Goal: Task Accomplishment & Management: Complete application form

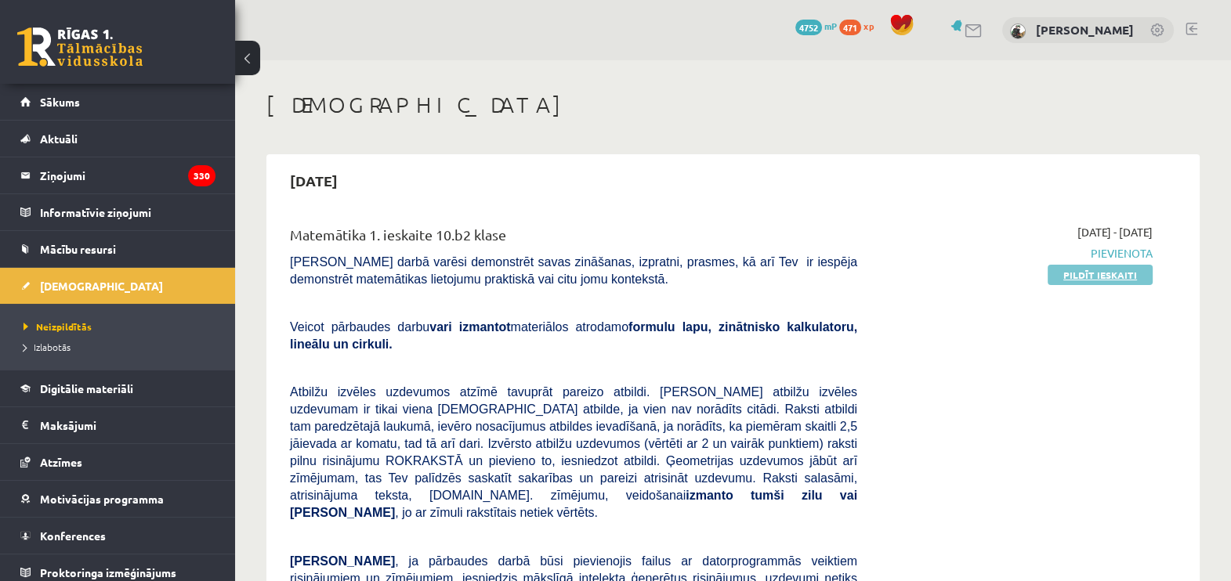
click at [1105, 279] on link "Pildīt ieskaiti" at bounding box center [1099, 275] width 105 height 20
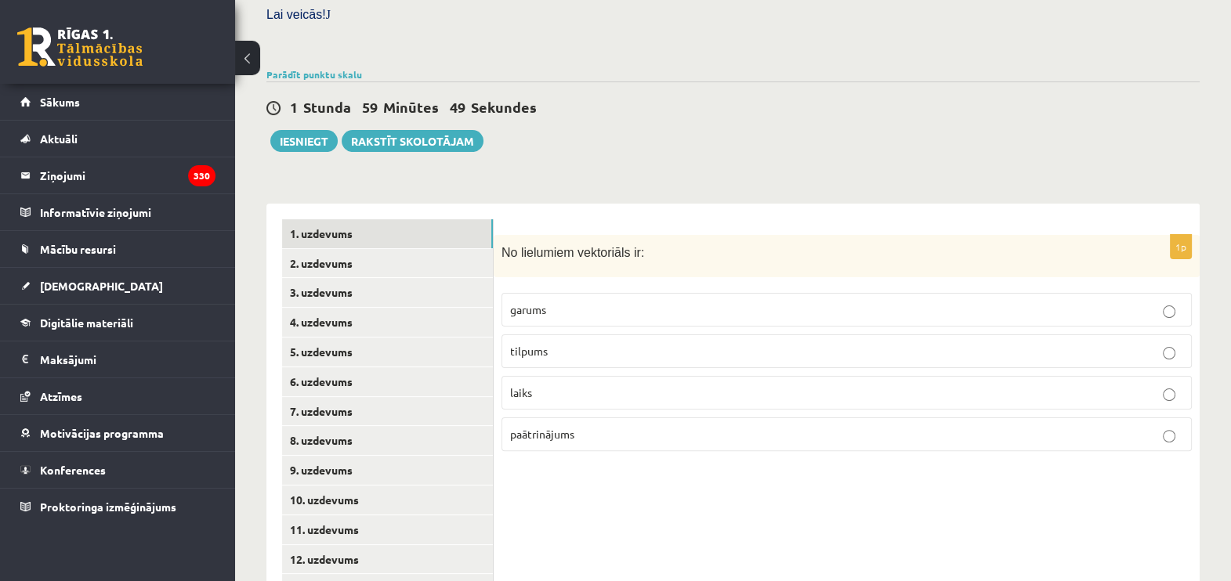
scroll to position [527, 0]
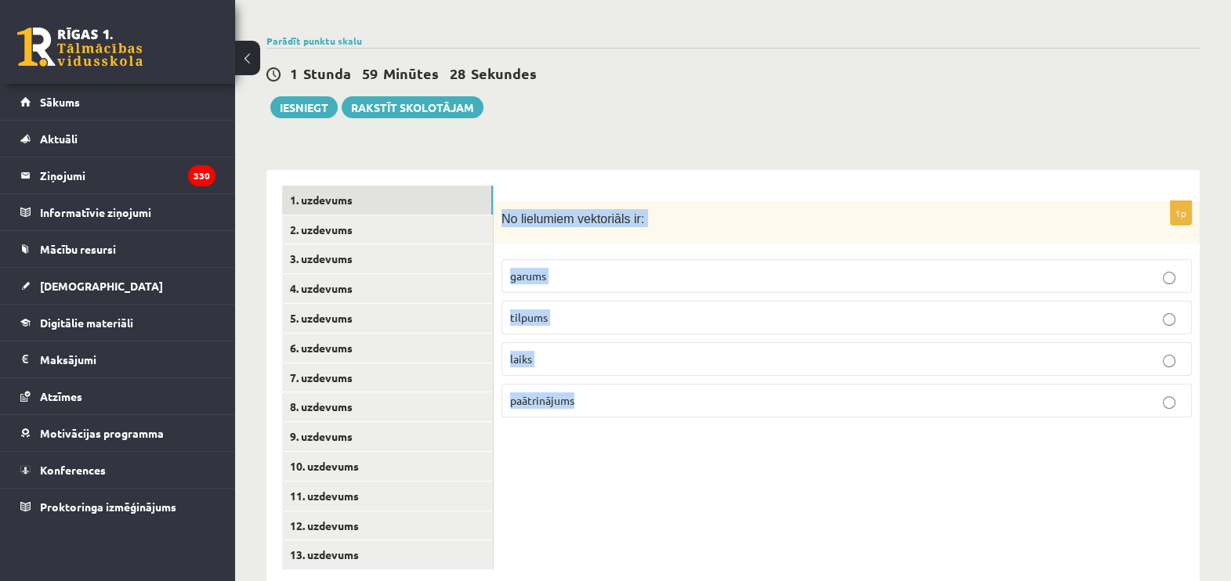
drag, startPoint x: 501, startPoint y: 183, endPoint x: 1081, endPoint y: 419, distance: 626.1
click at [1081, 419] on div "1p No lielumiem vektoriāls ir: garums tilpums laiks paātrinājums" at bounding box center [847, 378] width 706 height 416
copy div "No lielumiem vektoriāls ir: garums tilpums laiks paātrinājums"
click at [667, 412] on div "1p No lielumiem vektoriāls ir: garums tilpums laiks paātrinājums" at bounding box center [847, 378] width 706 height 416
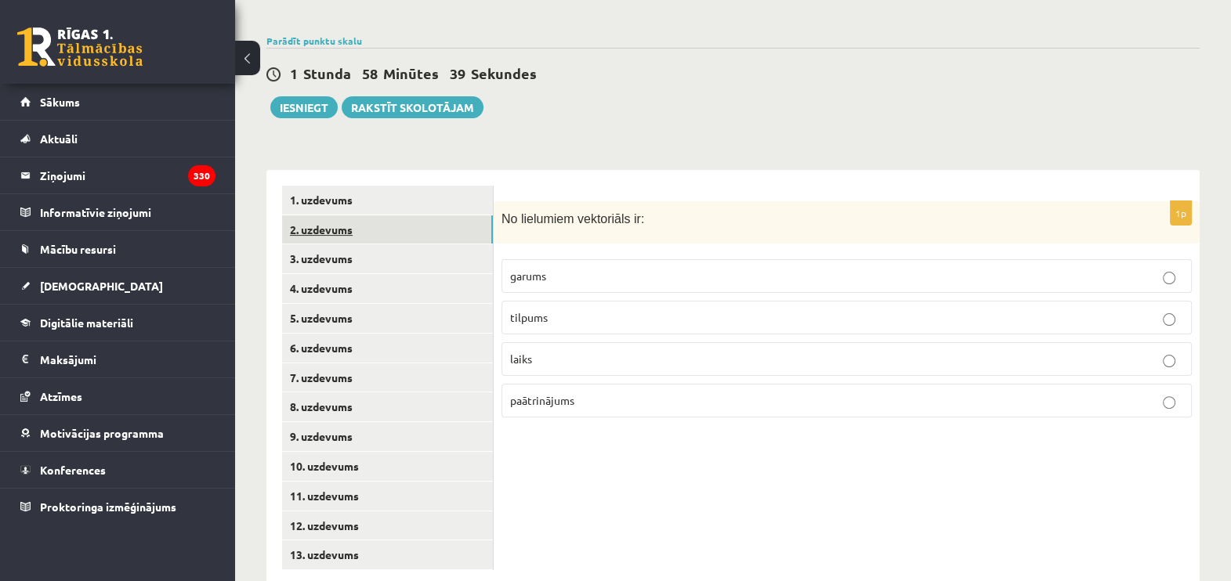
click at [333, 215] on link "2. uzdevums" at bounding box center [387, 229] width 211 height 29
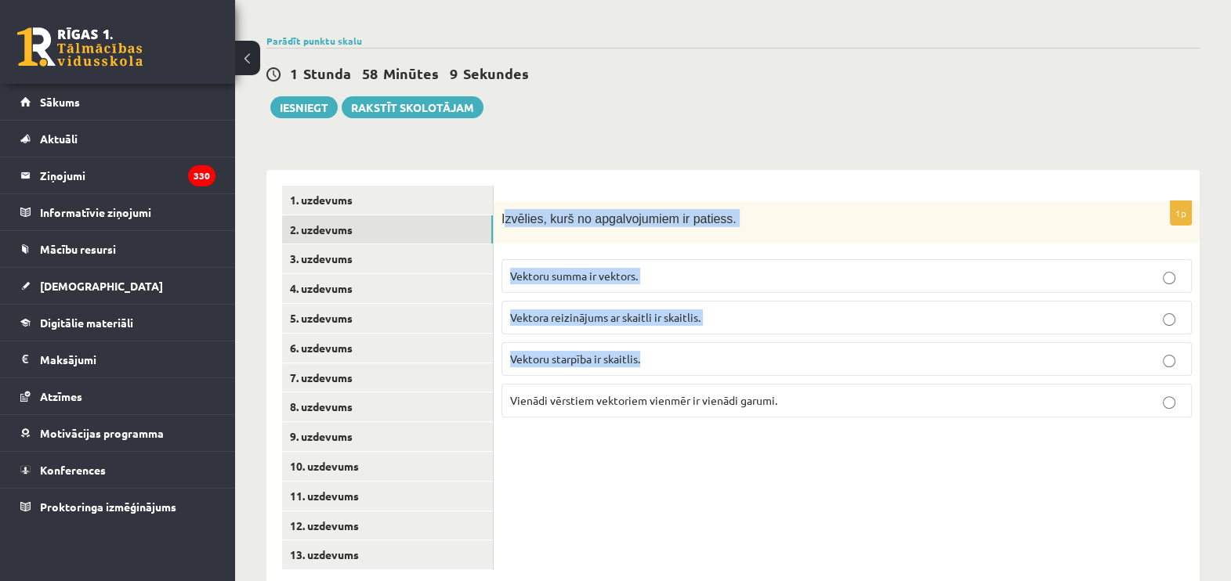
drag, startPoint x: 503, startPoint y: 184, endPoint x: 729, endPoint y: 310, distance: 258.5
click at [729, 310] on div "1p Izvēlies, kurš no apgalvojumiem ir patiess. Vektoru summa ir vektors. Vektor…" at bounding box center [847, 316] width 706 height 230
drag, startPoint x: 729, startPoint y: 310, endPoint x: 580, endPoint y: 128, distance: 235.5
click at [580, 154] on div "**********" at bounding box center [732, 370] width 933 height 432
drag, startPoint x: 498, startPoint y: 179, endPoint x: 869, endPoint y: 373, distance: 418.4
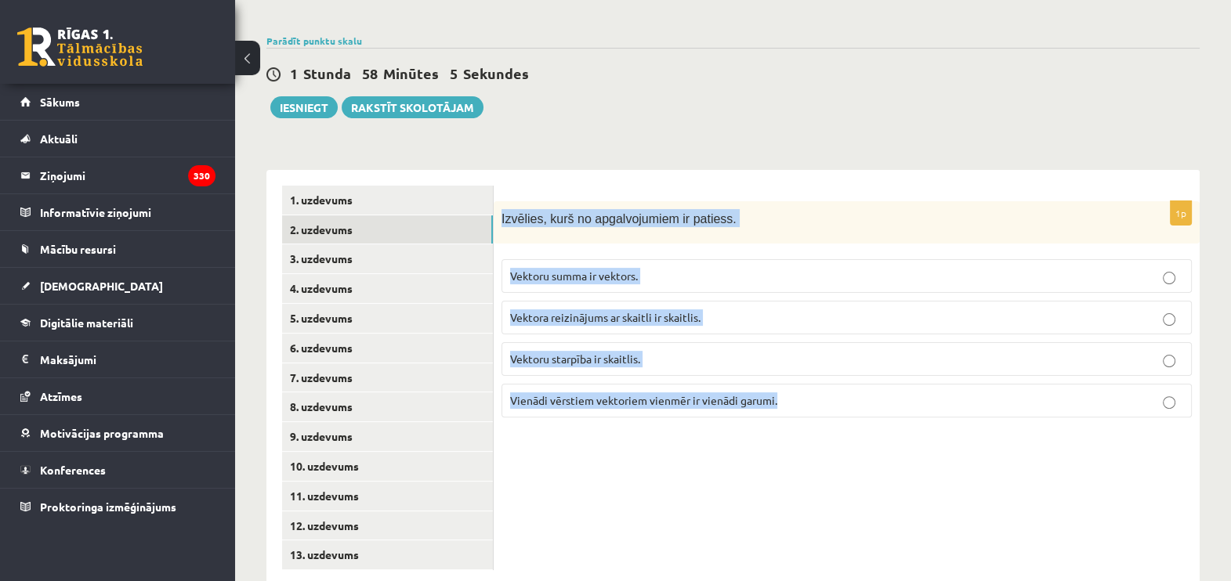
click at [869, 373] on div "1p Izvēlies, kurš no apgalvojumiem ir patiess. Vektoru summa ir vektors. Vektor…" at bounding box center [847, 316] width 706 height 230
copy div "Izvēlies, kurš no apgalvojumiem ir patiess. Vektoru summa ir vektors. Vektora r…"
click at [631, 443] on div "1p Izvēlies, kurš no apgalvojumiem ir patiess. Vektoru summa ir vektors. Vektor…" at bounding box center [847, 378] width 706 height 416
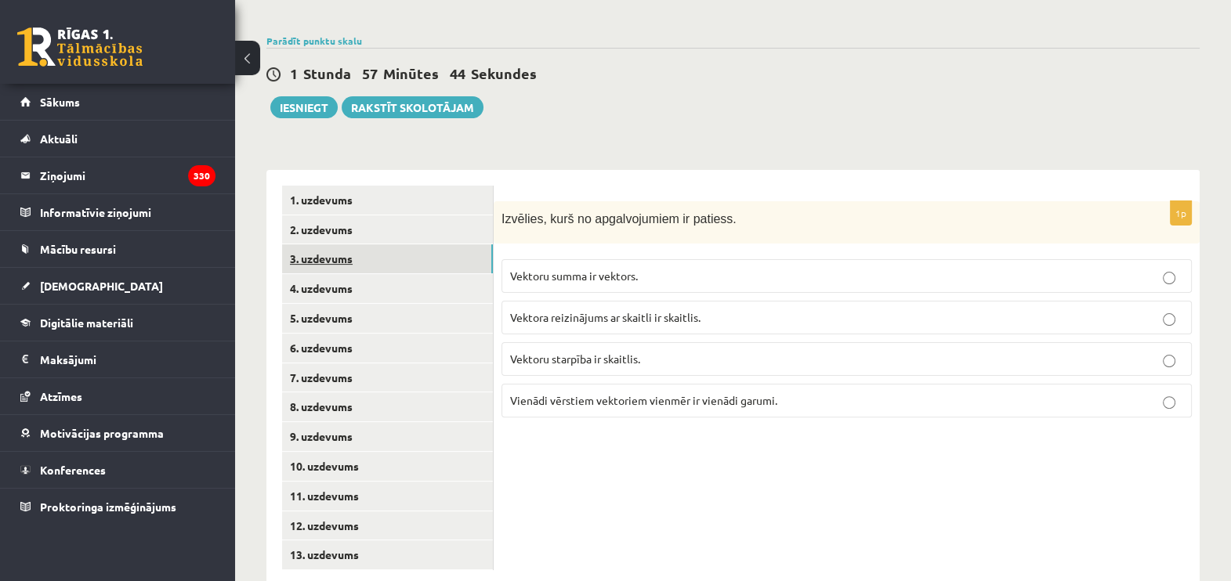
click at [321, 244] on link "3. uzdevums" at bounding box center [387, 258] width 211 height 29
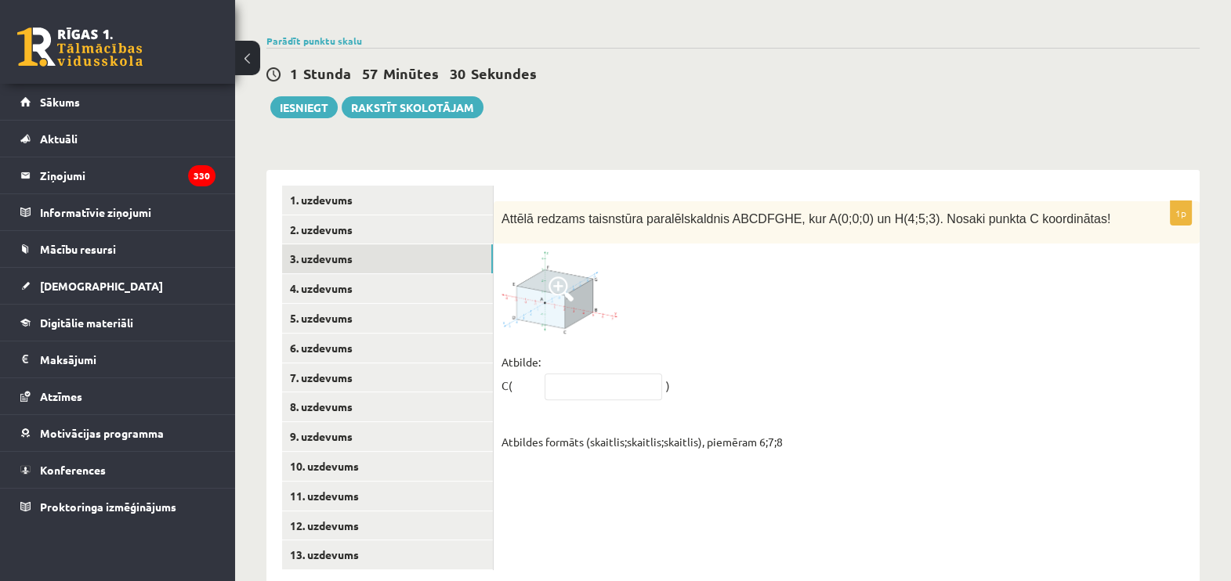
click at [551, 273] on img at bounding box center [560, 292] width 118 height 82
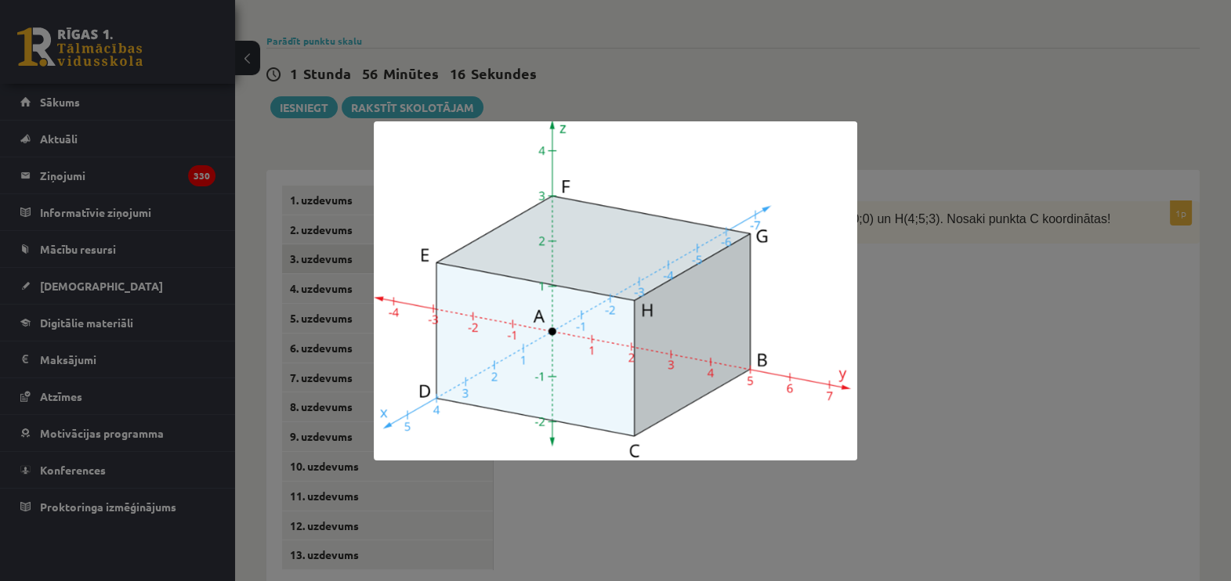
click at [906, 361] on div at bounding box center [615, 290] width 1231 height 581
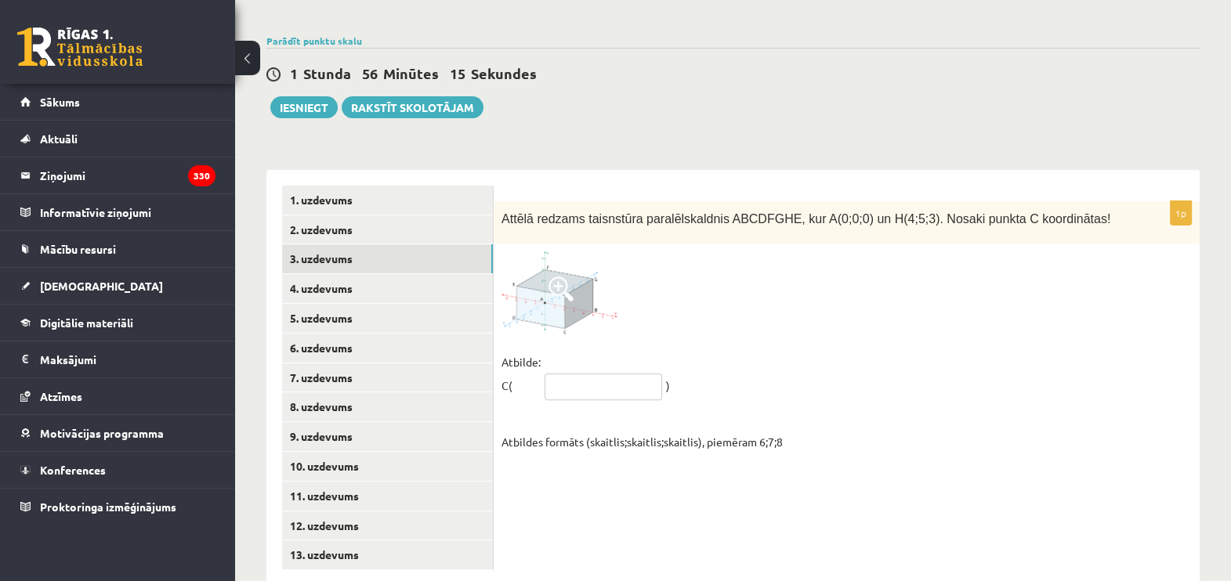
click at [591, 374] on input "text" at bounding box center [603, 387] width 118 height 27
type input "******"
click at [321, 274] on link "4. uzdevums" at bounding box center [387, 288] width 211 height 29
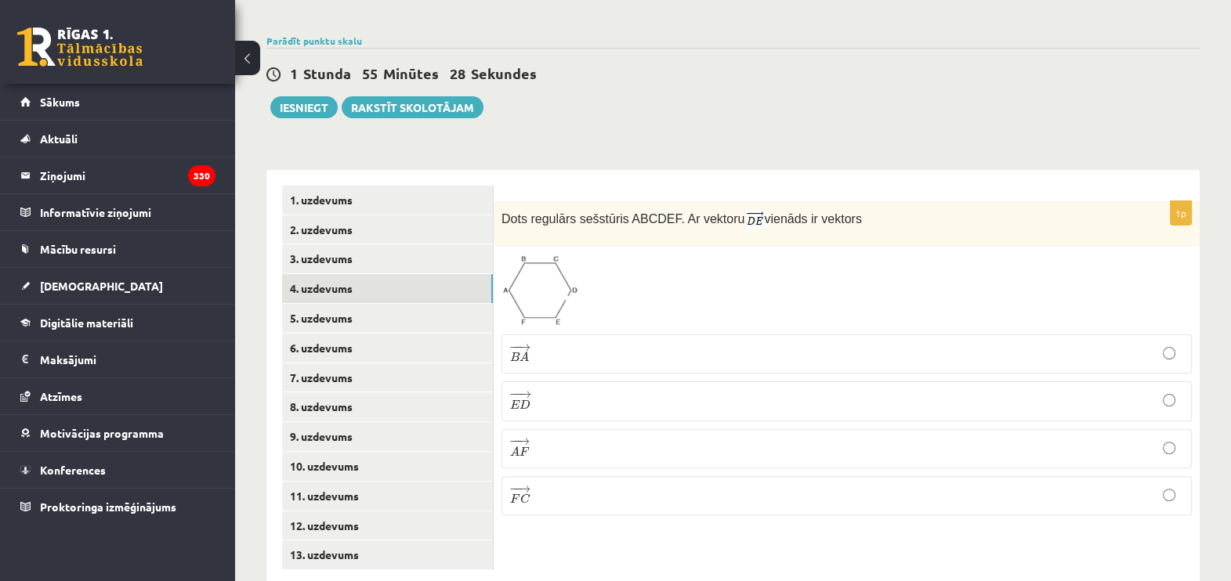
click at [525, 262] on img at bounding box center [539, 291] width 77 height 72
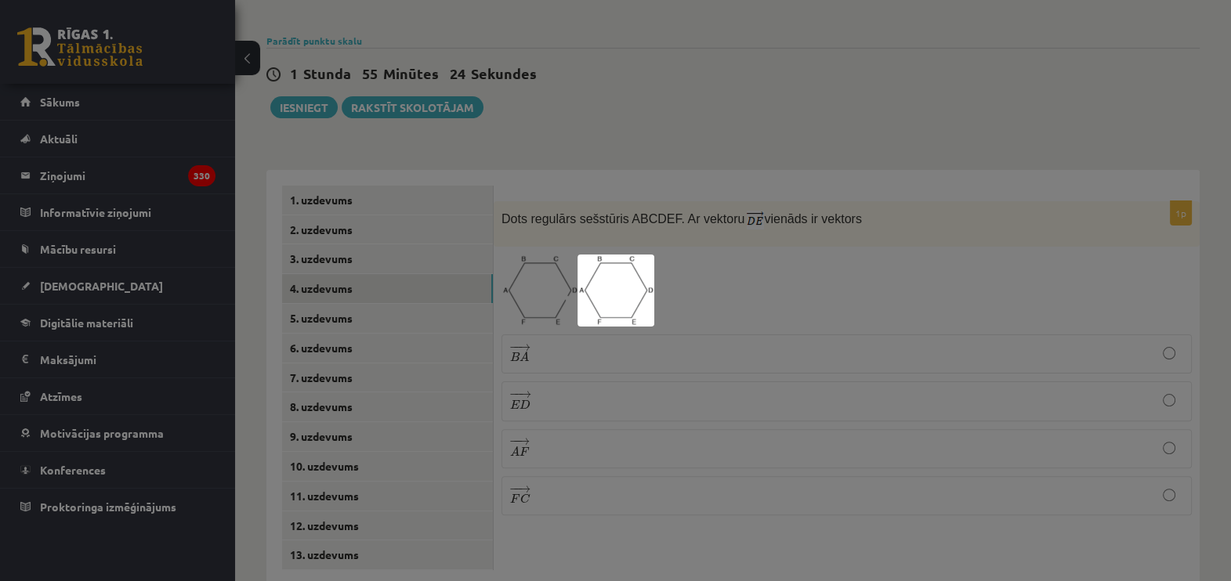
click at [621, 300] on img at bounding box center [615, 291] width 77 height 72
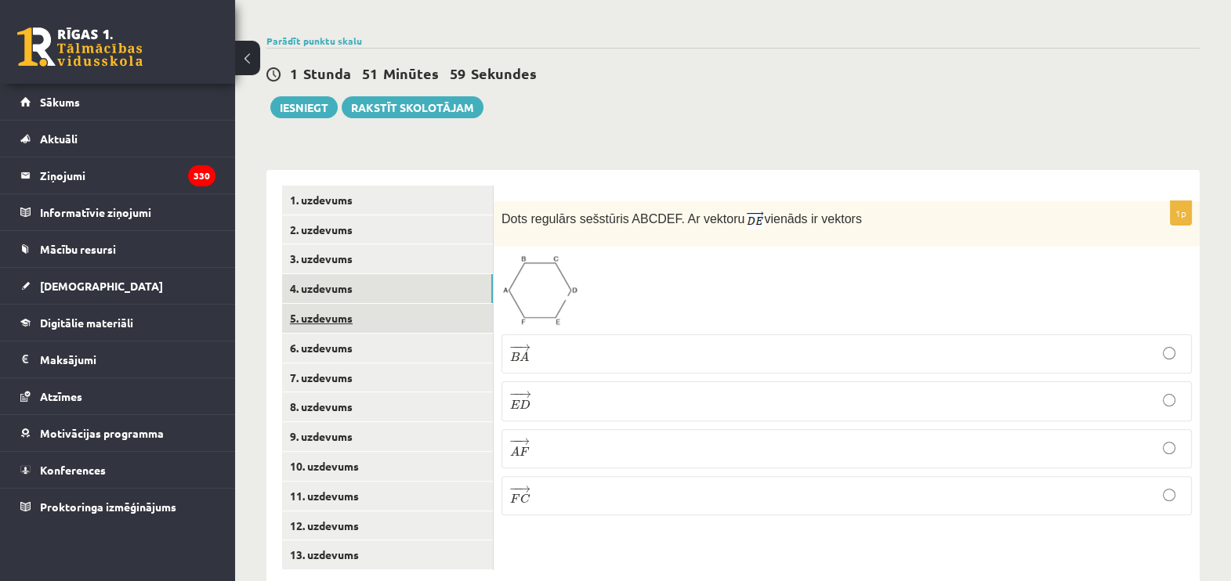
click at [327, 304] on link "5. uzdevums" at bounding box center [387, 318] width 211 height 29
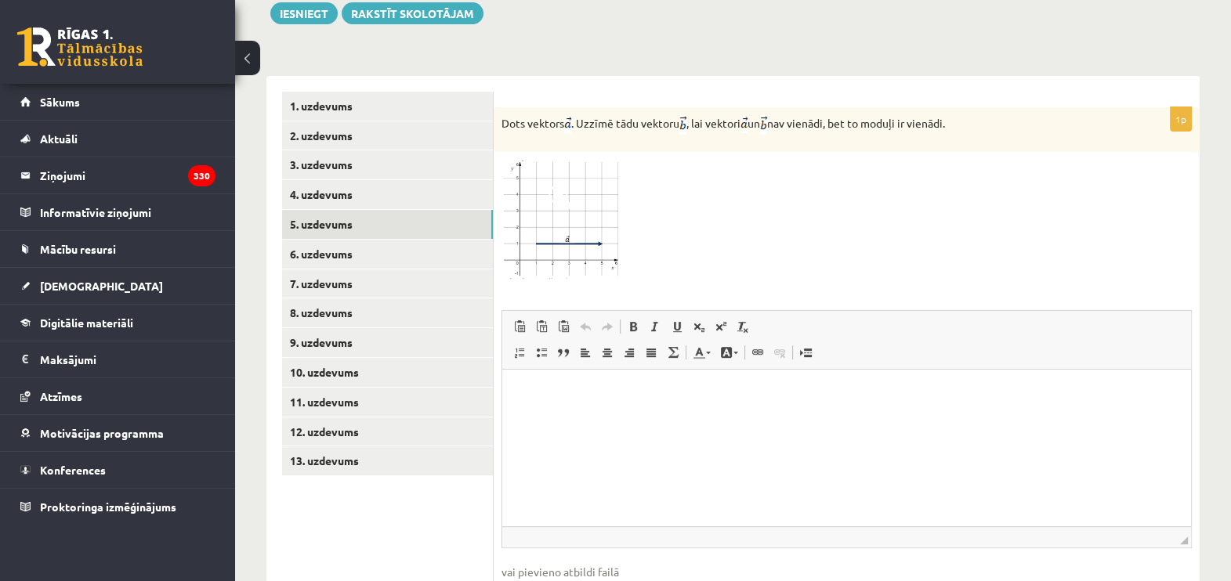
scroll to position [631, 0]
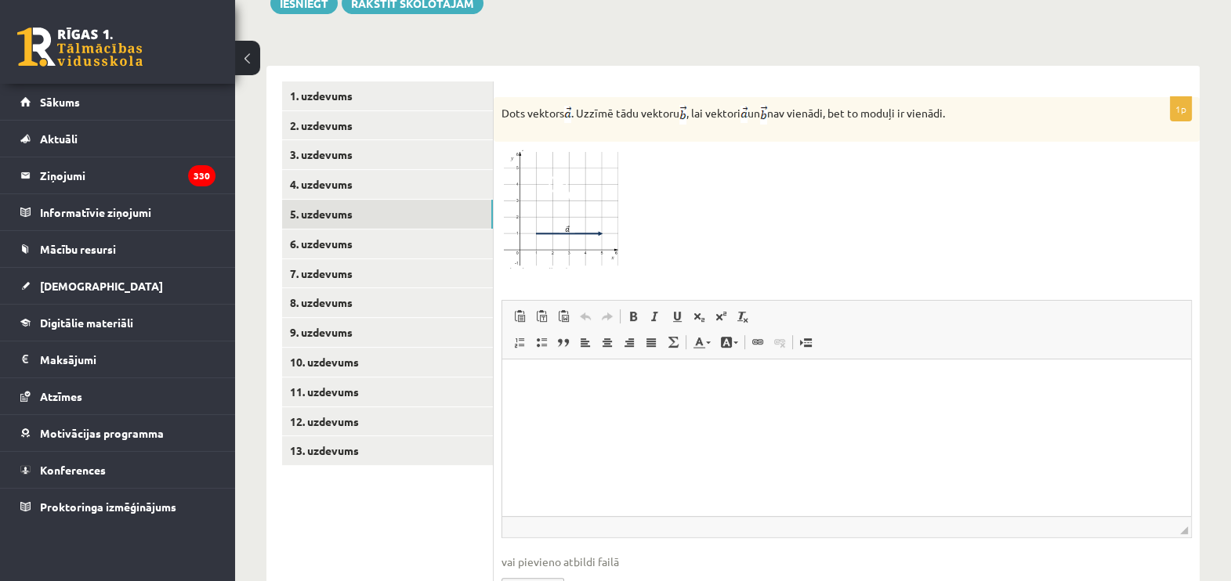
click at [536, 570] on input "file" at bounding box center [846, 586] width 690 height 32
type input "**********"
click at [330, 230] on link "6. uzdevums" at bounding box center [387, 244] width 211 height 29
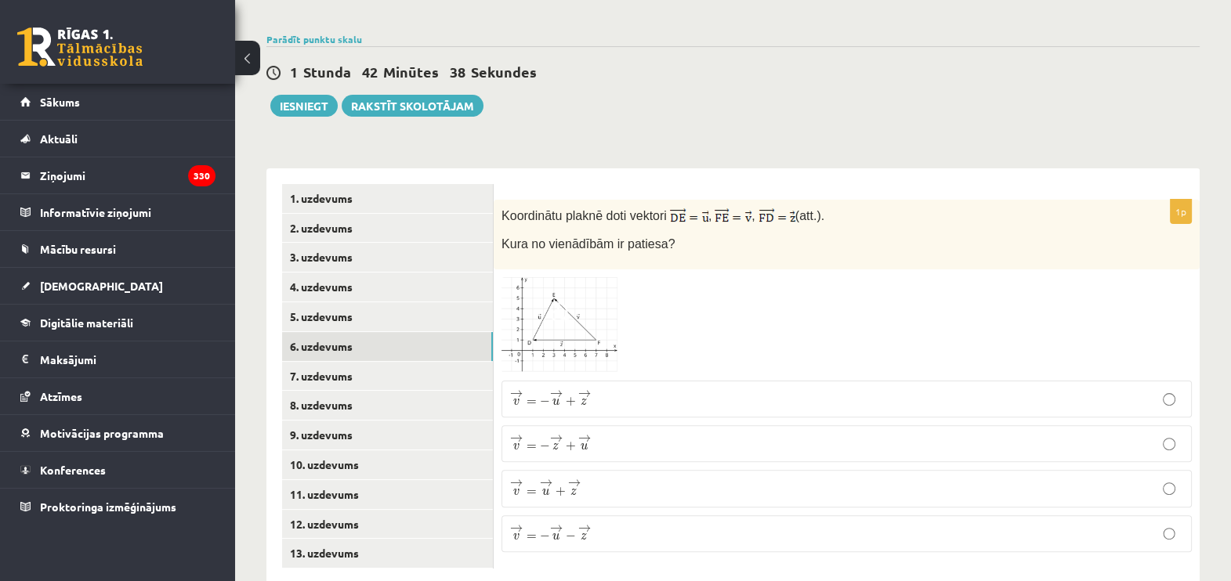
click at [559, 302] on span at bounding box center [560, 314] width 25 height 25
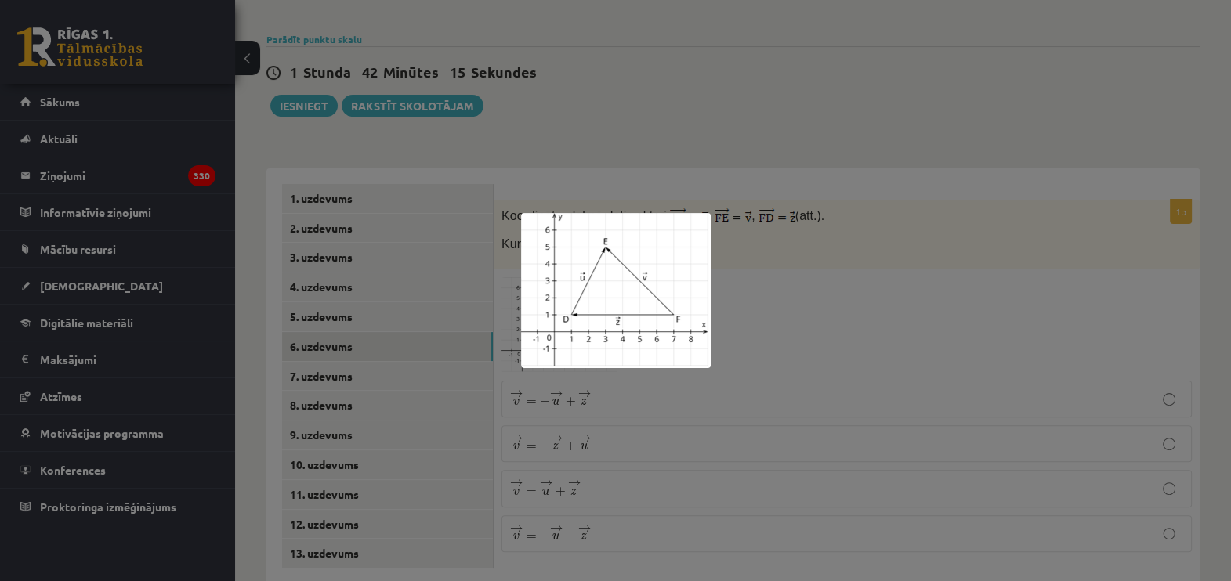
click at [815, 279] on div at bounding box center [615, 290] width 1231 height 581
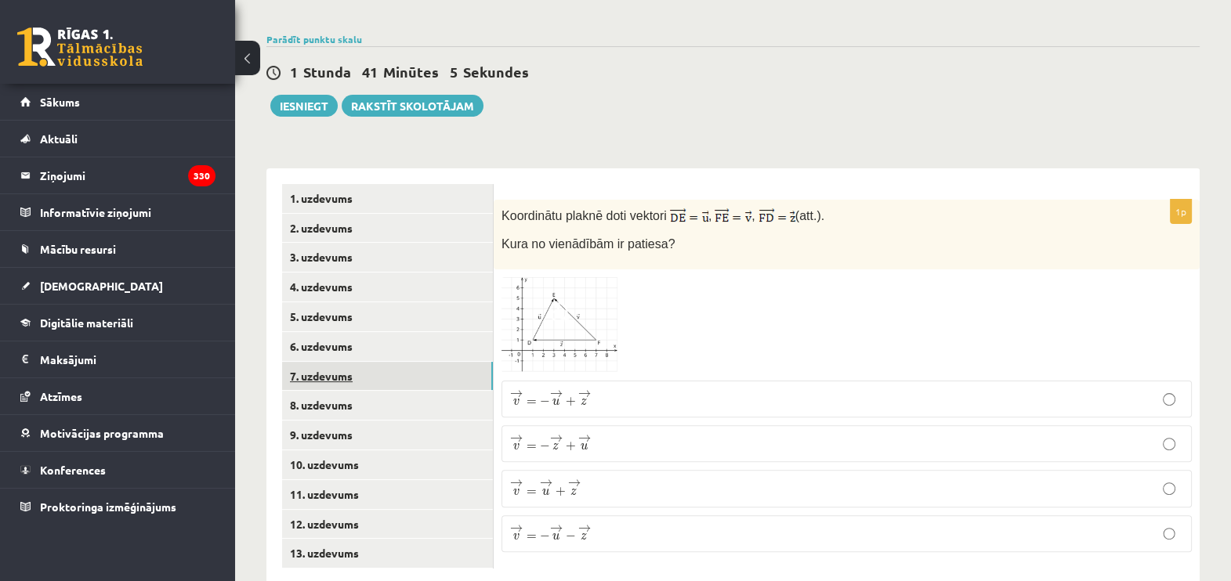
click at [332, 362] on link "7. uzdevums" at bounding box center [387, 376] width 211 height 29
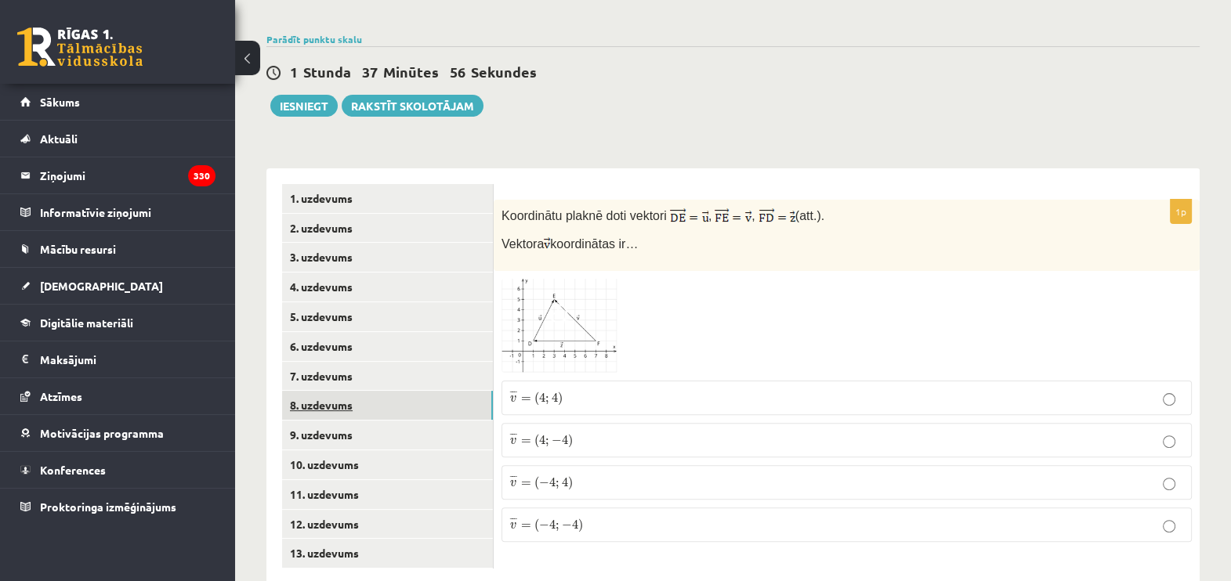
click at [331, 391] on link "8. uzdevums" at bounding box center [387, 405] width 211 height 29
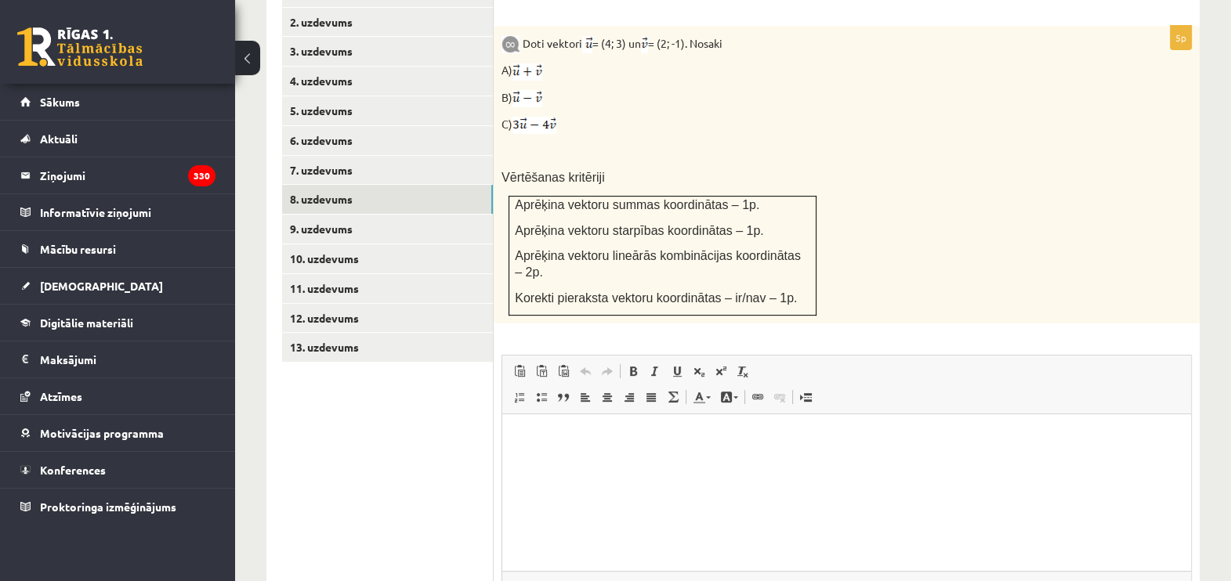
scroll to position [761, 0]
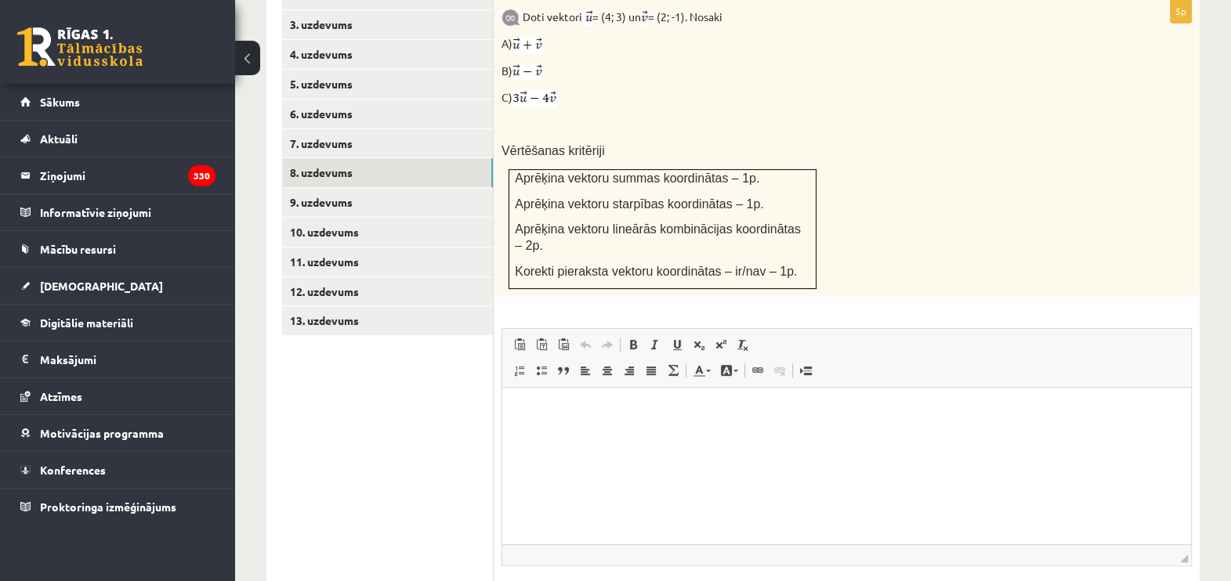
type input "**********"
click at [320, 188] on link "9. uzdevums" at bounding box center [387, 202] width 211 height 29
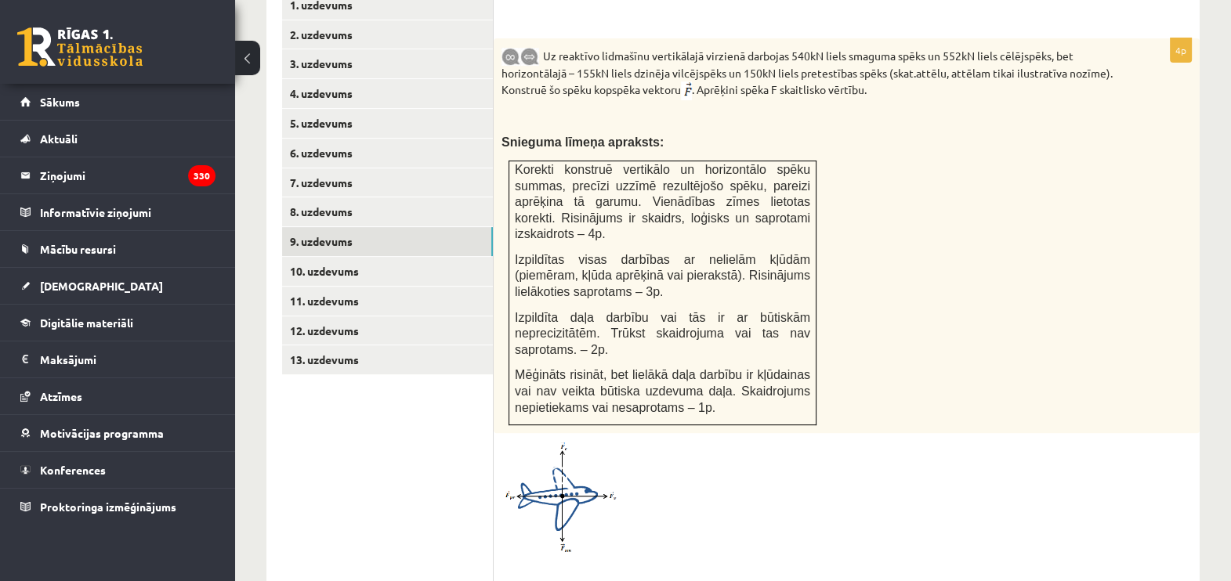
scroll to position [724, 0]
click at [568, 441] on img at bounding box center [560, 495] width 118 height 112
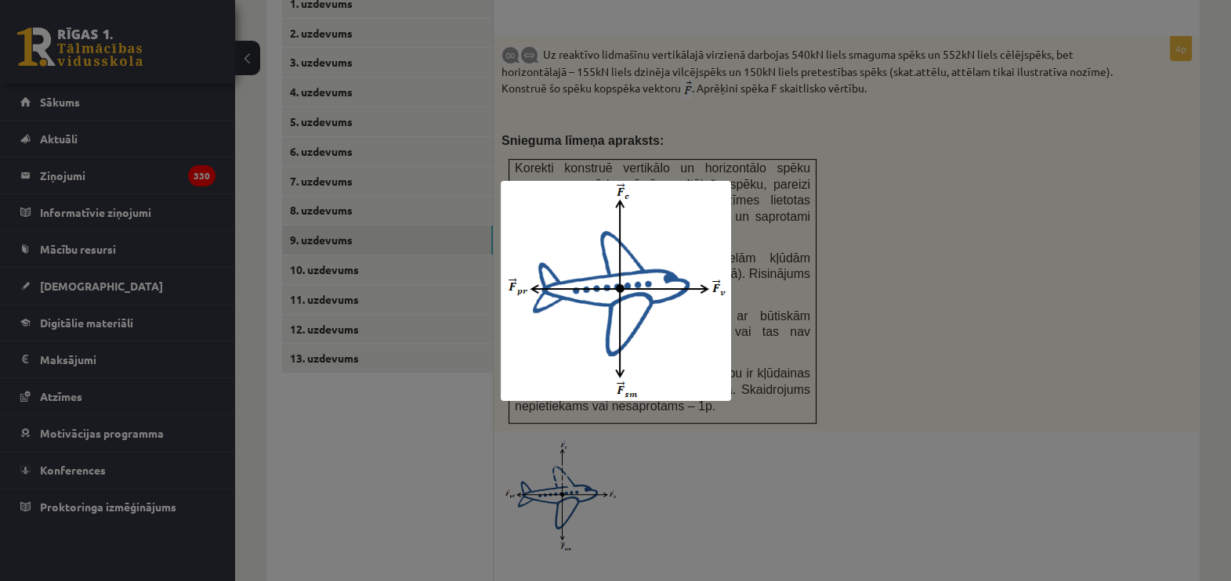
click at [808, 415] on div at bounding box center [615, 290] width 1231 height 581
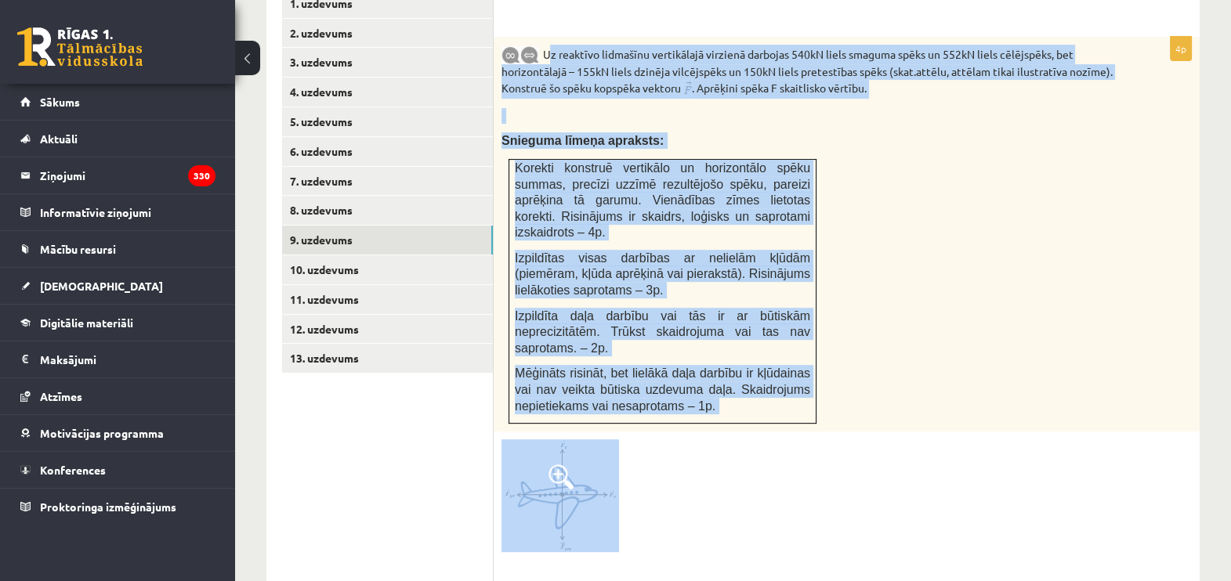
drag, startPoint x: 548, startPoint y: 16, endPoint x: 963, endPoint y: 450, distance: 601.2
click at [963, 450] on div "4p Uz reaktīvo lidmašīnu vertikālajā virzienā darbojas 540kN liels smaguma spēk…" at bounding box center [847, 473] width 706 height 873
copy div "Uz reaktīvo lidmašīnu vertikālajā virzienā darbojas 540kN liels smaguma spēks u…"
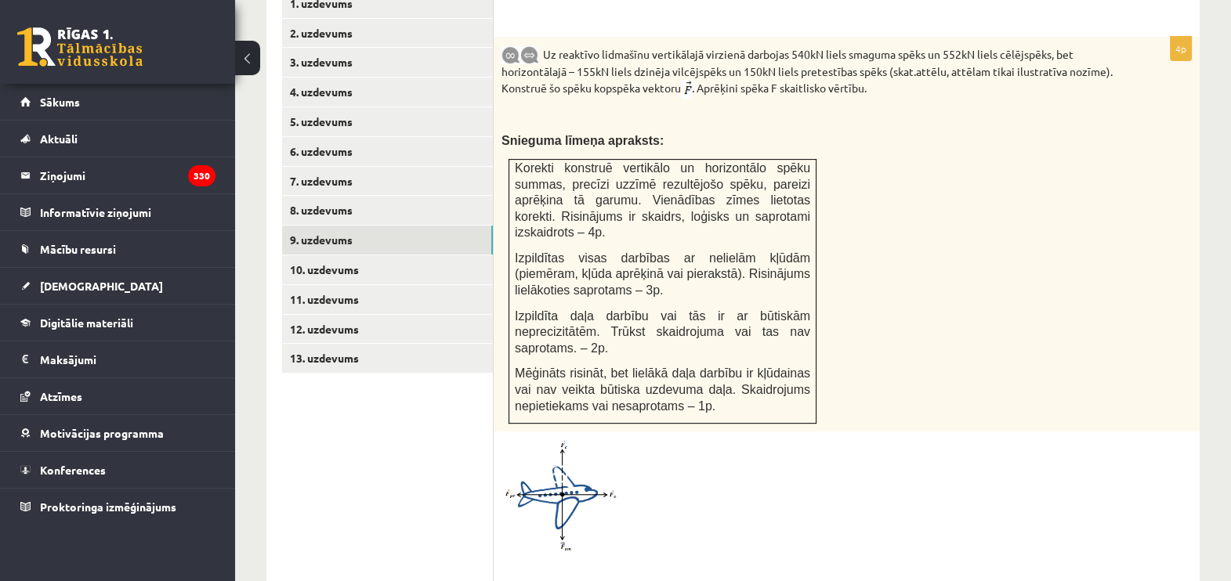
drag, startPoint x: 897, startPoint y: 406, endPoint x: 736, endPoint y: 81, distance: 362.3
click at [736, 108] on p at bounding box center [807, 116] width 612 height 16
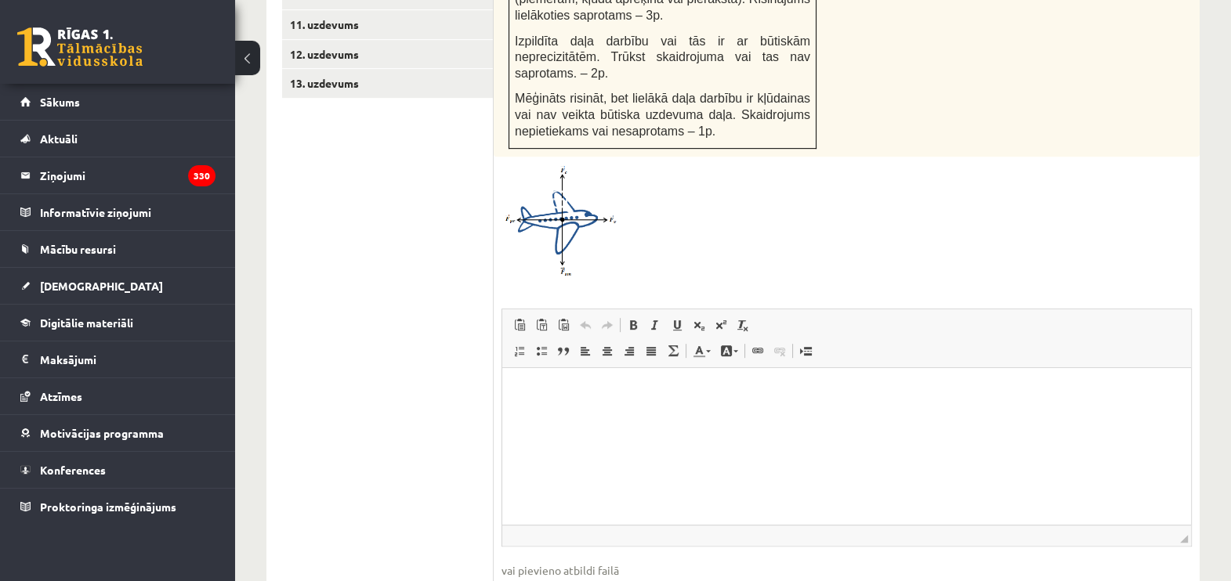
scroll to position [1046, 0]
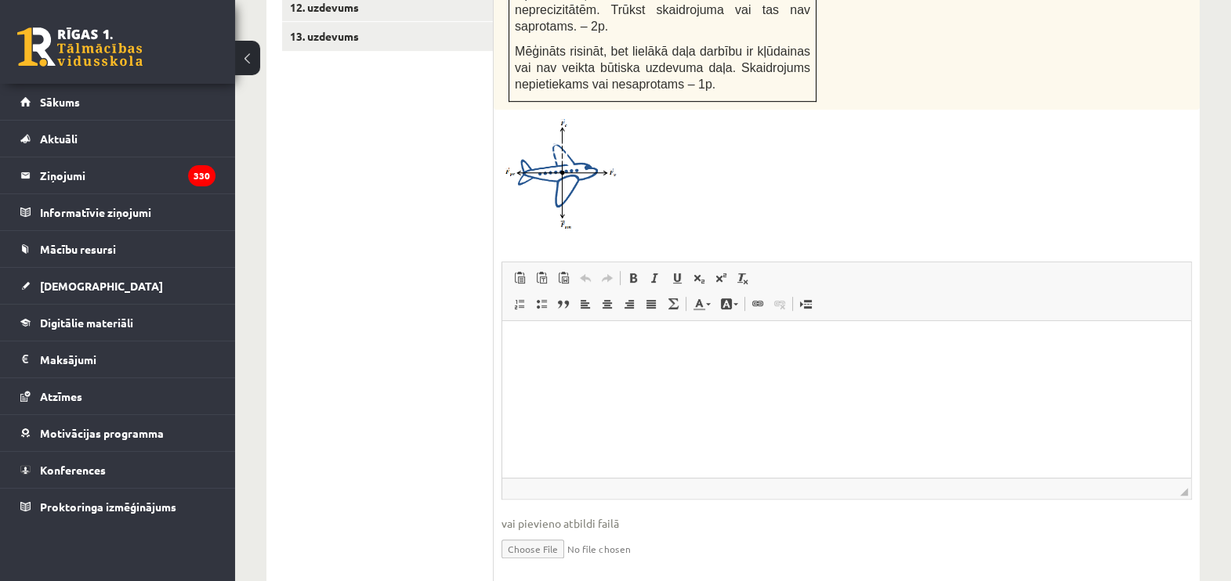
click at [521, 532] on input "file" at bounding box center [846, 548] width 690 height 32
type input "**********"
click at [380, 212] on ul "1. uzdevums 2. uzdevums 3. uzdevums 4. uzdevums 5. uzdevums 6. uzdevums 7. uzde…" at bounding box center [388, 135] width 212 height 937
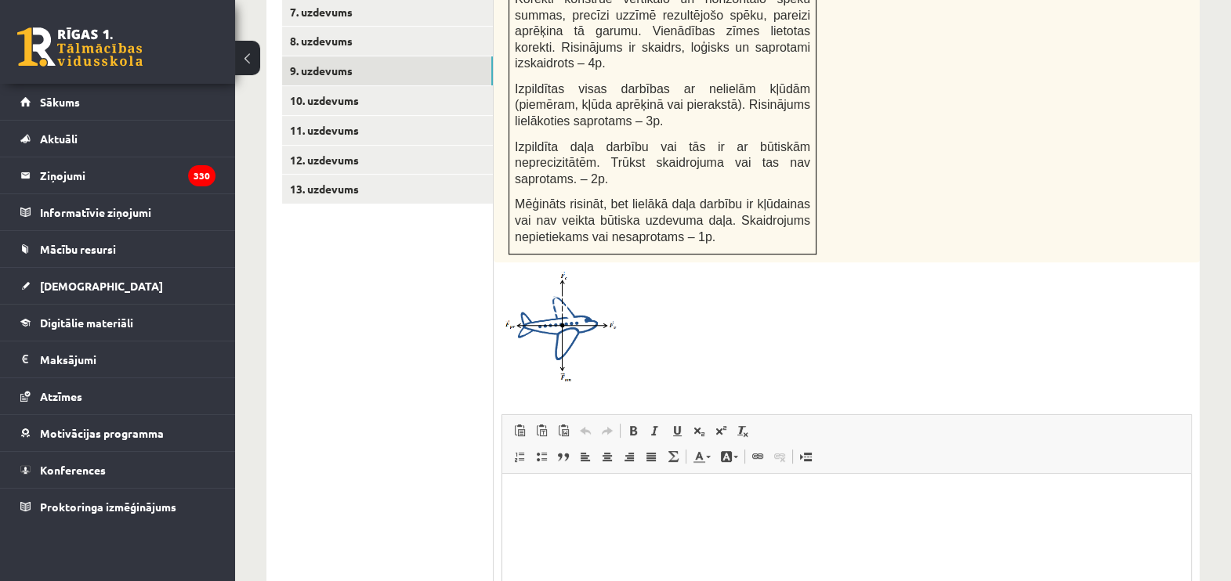
scroll to position [889, 0]
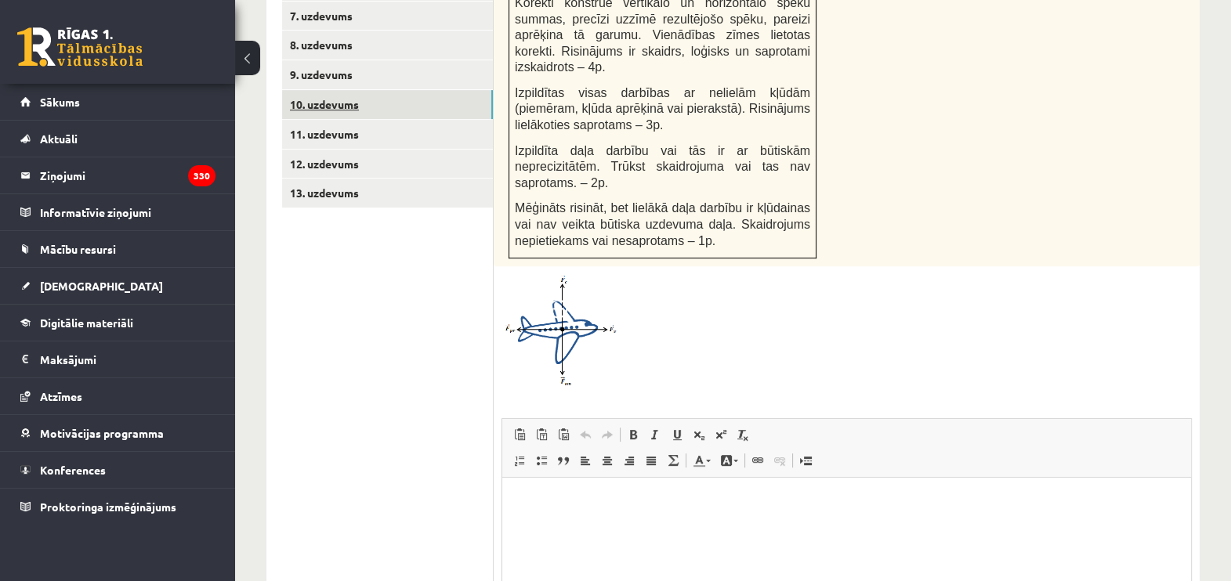
click at [320, 90] on link "10. uzdevums" at bounding box center [387, 104] width 211 height 29
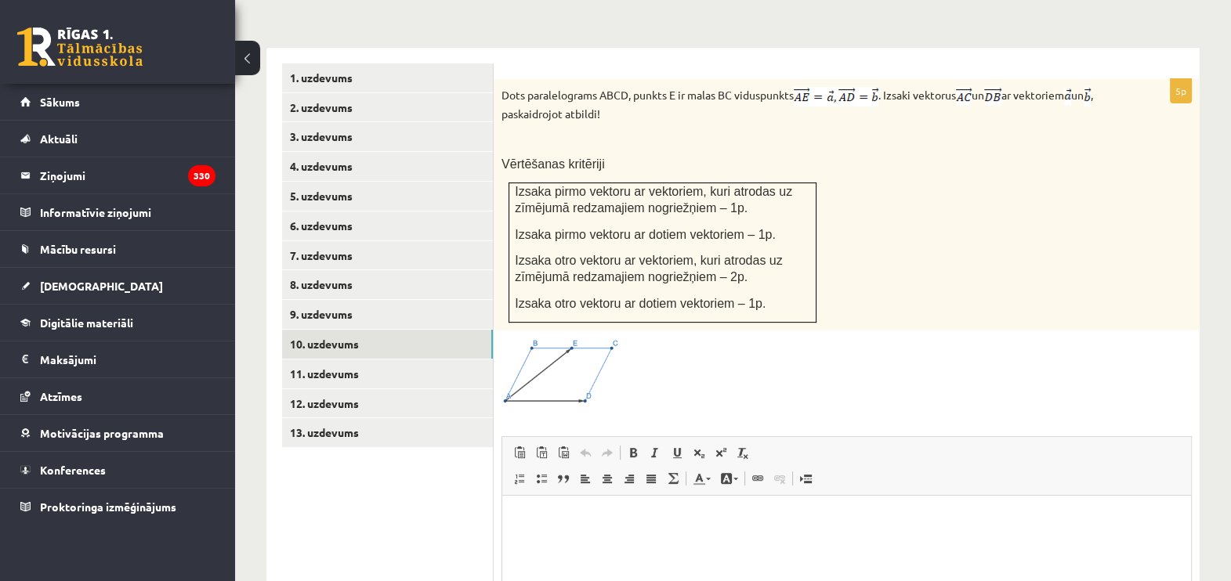
scroll to position [650, 0]
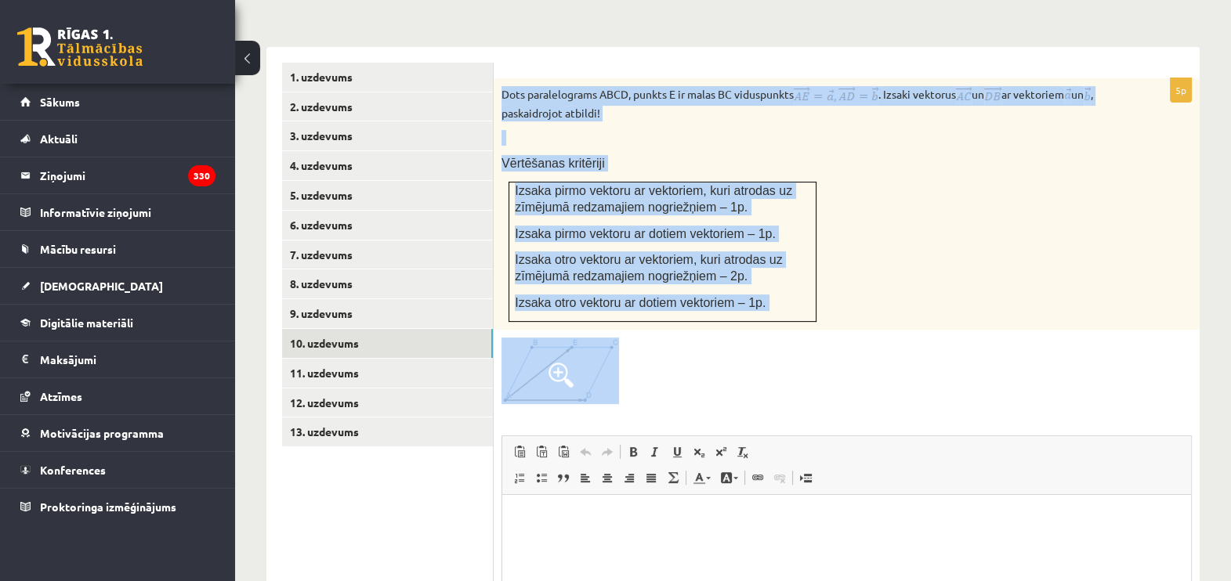
drag, startPoint x: 497, startPoint y: 50, endPoint x: 729, endPoint y: 372, distance: 396.3
click at [729, 372] on div "5p Dots paralelograms ABCD, punkts E ir malas BC viduspunkts . Izsaki vektorus …" at bounding box center [847, 420] width 706 height 684
copy div "Dots paralelograms ABCD, punkts E ir malas BC viduspunkts . Izsaki vektorus un …"
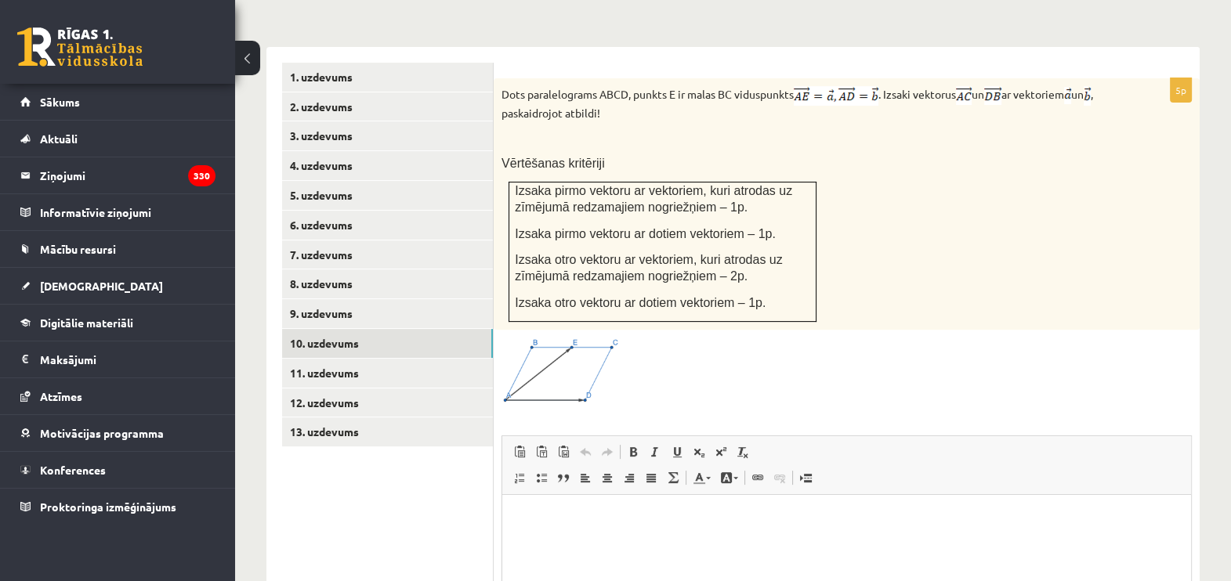
click at [447, 510] on ul "1. uzdevums 2. uzdevums 3. uzdevums 4. uzdevums 5. uzdevums 6. uzdevums 7. uzde…" at bounding box center [388, 413] width 212 height 700
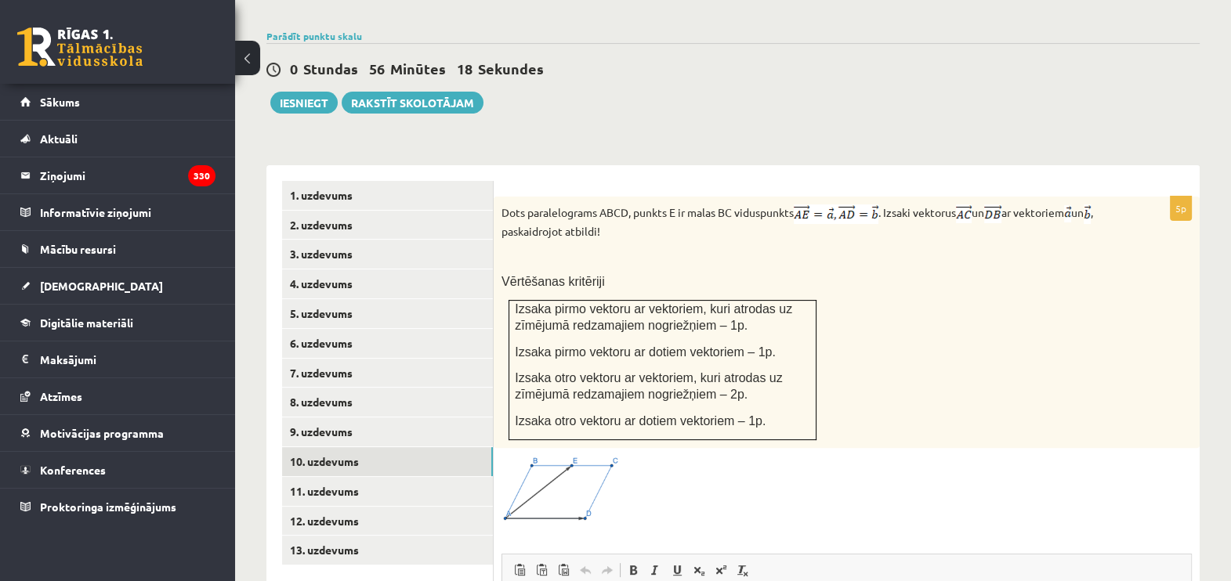
scroll to position [534, 0]
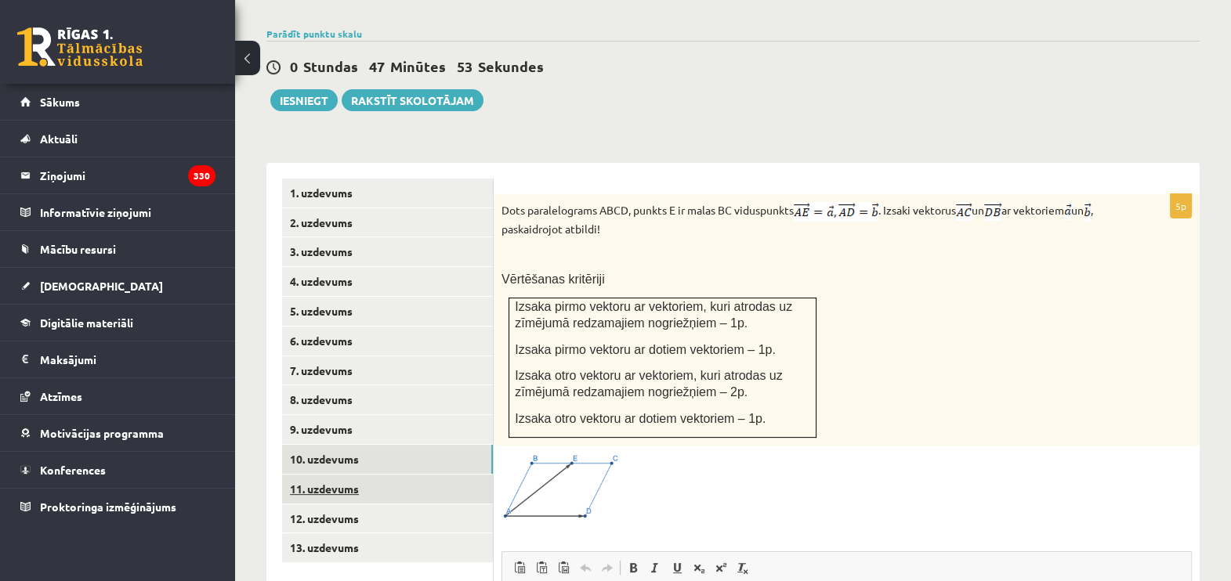
click at [313, 475] on link "11. uzdevums" at bounding box center [387, 489] width 211 height 29
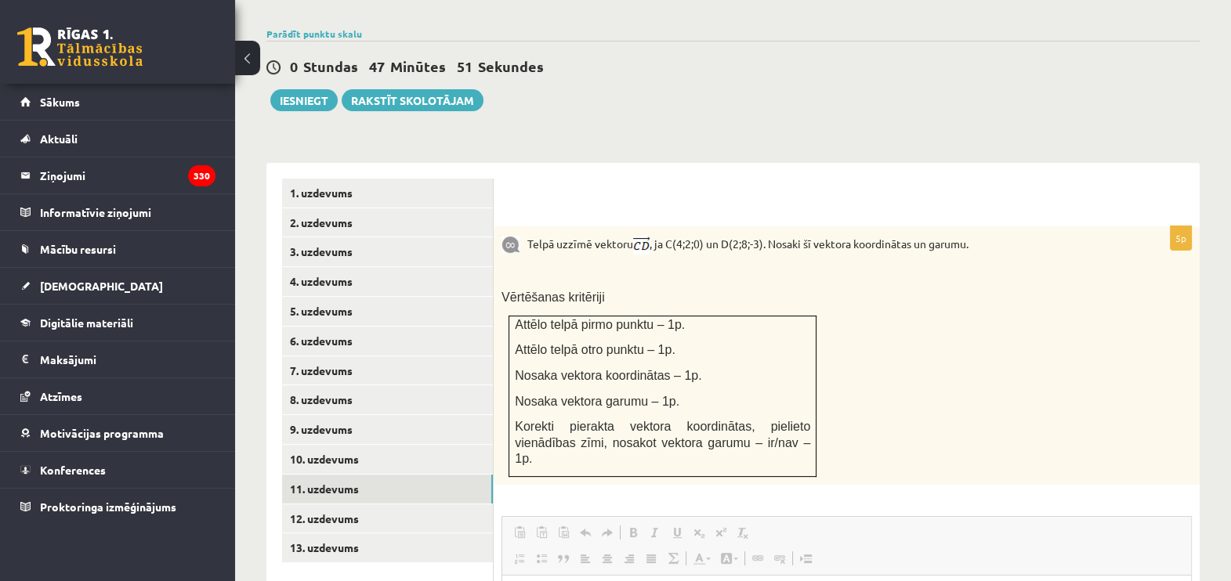
scroll to position [0, 0]
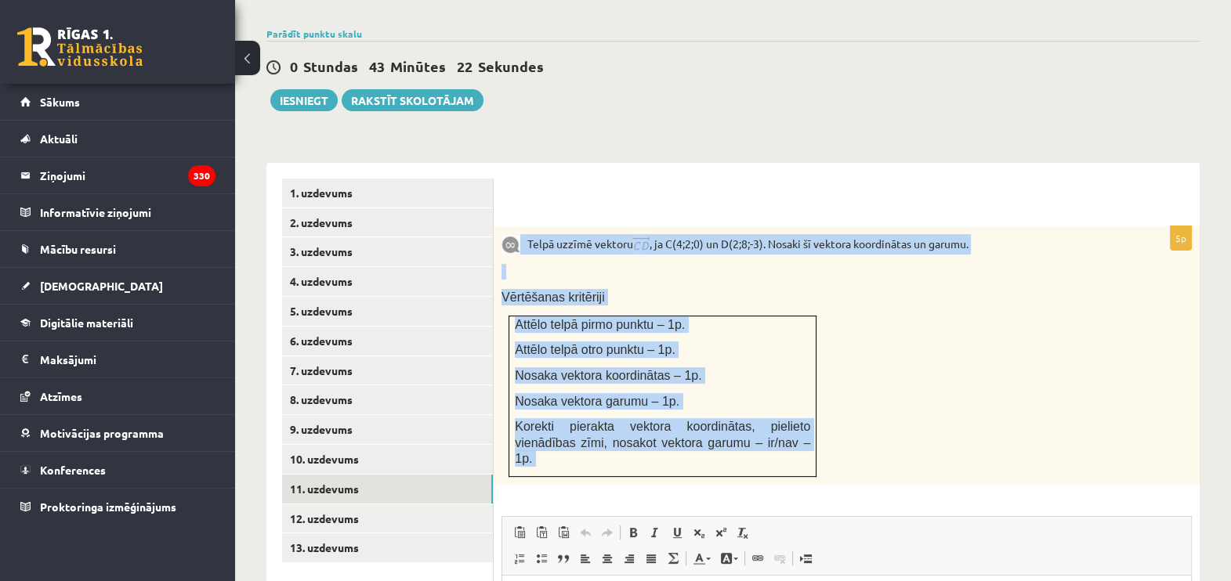
drag, startPoint x: 520, startPoint y: 204, endPoint x: 926, endPoint y: 460, distance: 479.5
click at [926, 460] on div "5p Telpā uzzīmē vektoru , ja C(4;2;0) un D(2;8;-3). Nosaki šī vektora koordināt…" at bounding box center [847, 534] width 706 height 616
copy div "Telpā uzzīmē vektoru , ja C(4;2;0) un D(2;8;-3). Nosaki šī vektora koordinātas …"
click at [926, 460] on div "5p Telpā uzzīmē vektoru , ja C(4;2;0) un D(2;8;-3). Nosaki šī vektora koordināt…" at bounding box center [847, 534] width 706 height 616
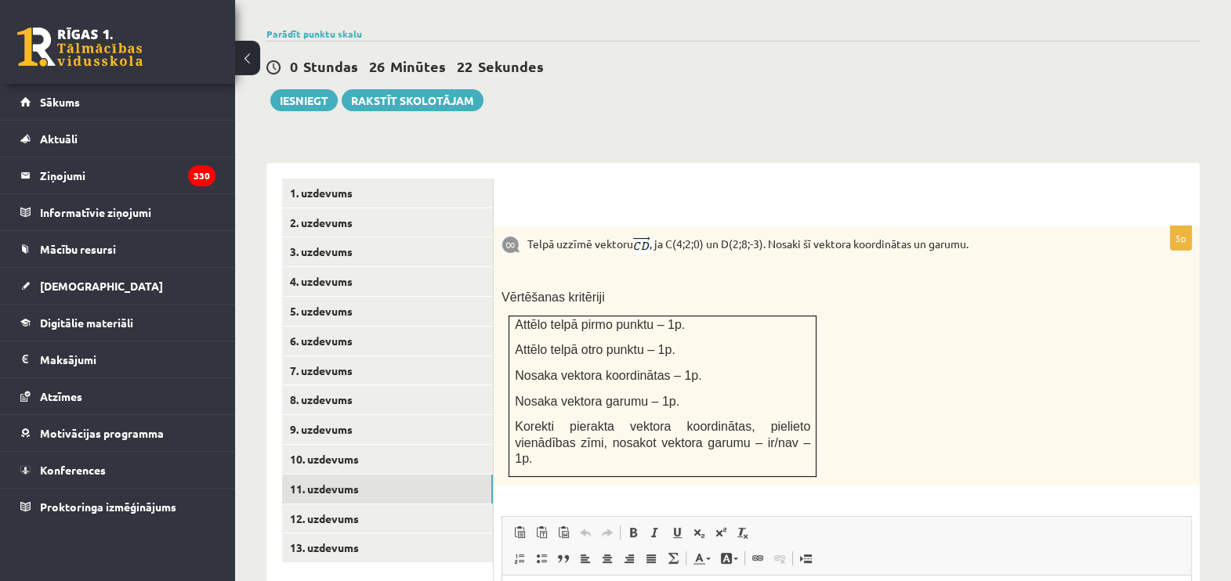
scroll to position [788, 0]
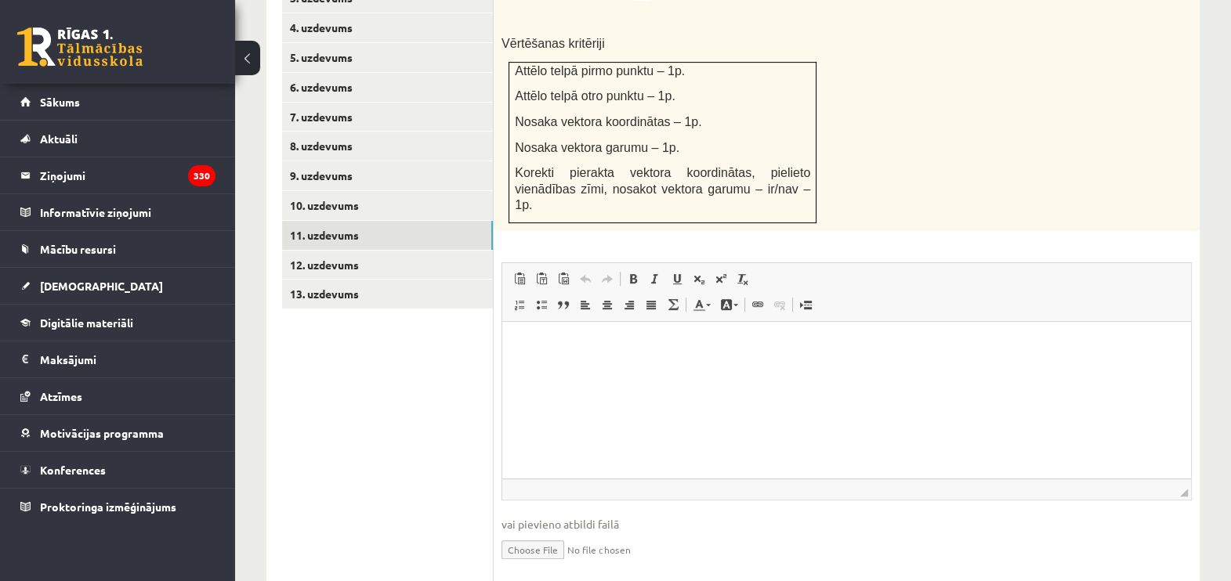
click at [533, 533] on input "file" at bounding box center [846, 549] width 690 height 32
type input "**********"
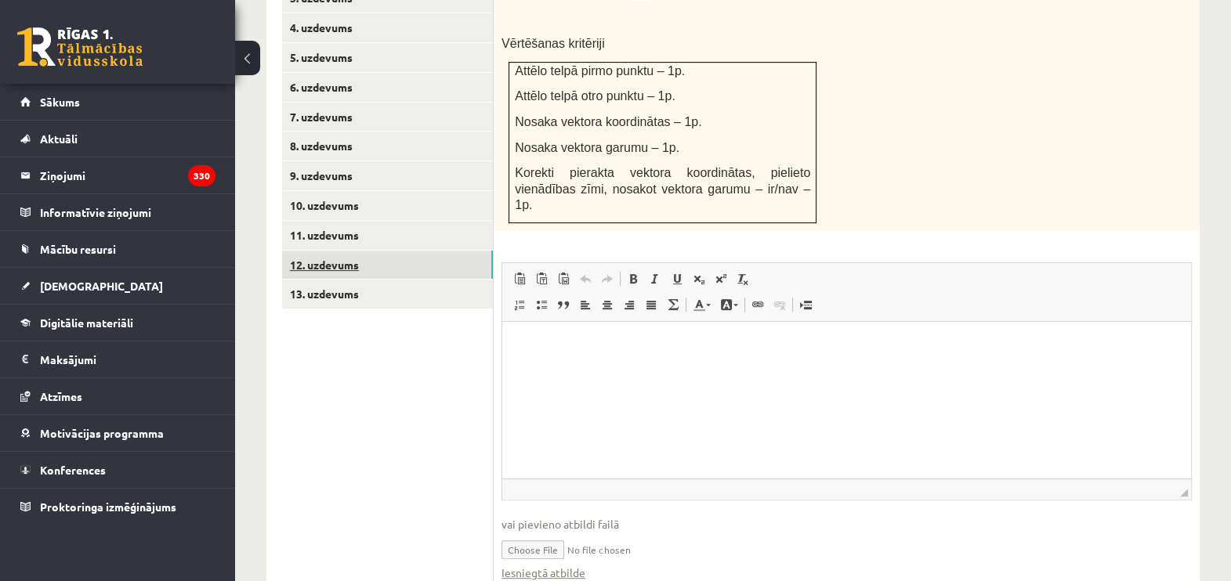
click at [333, 251] on link "12. uzdevums" at bounding box center [387, 265] width 211 height 29
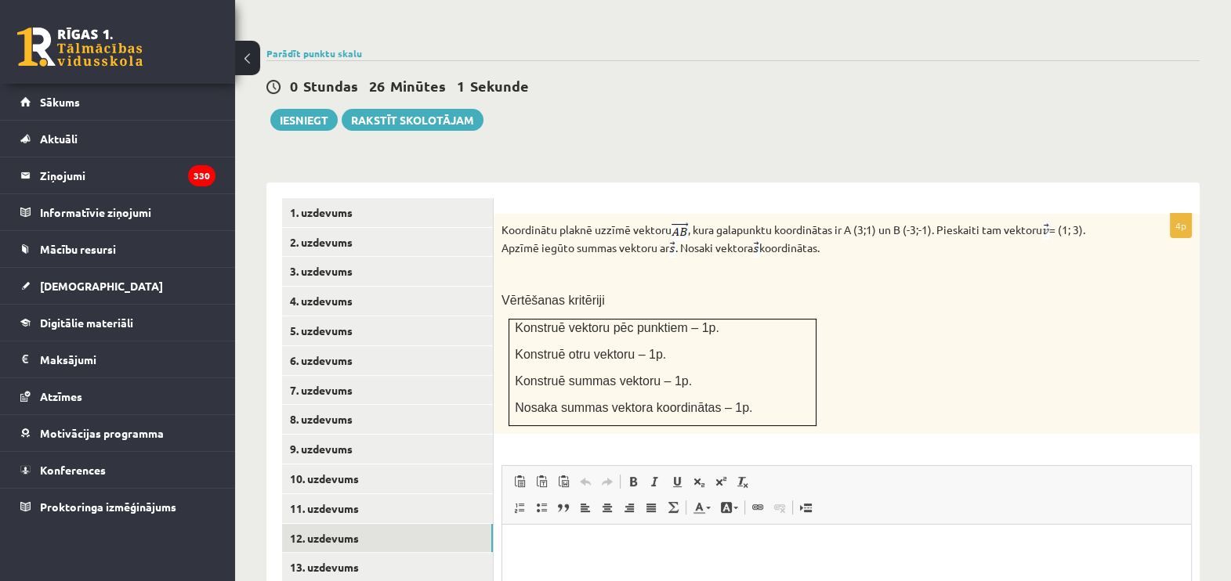
scroll to position [518, 0]
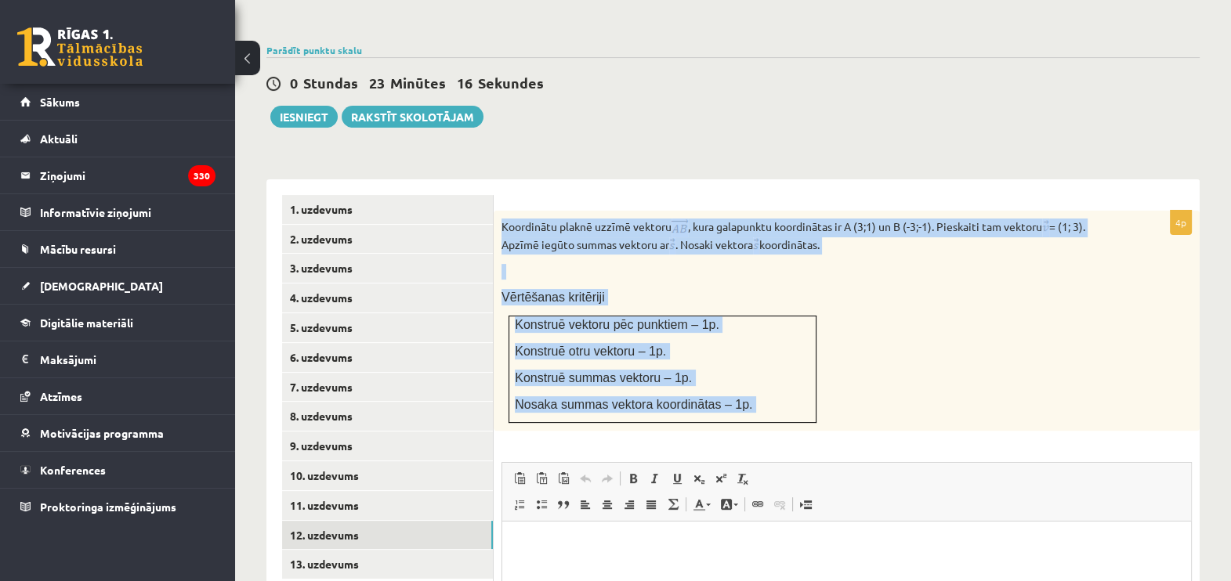
drag, startPoint x: 499, startPoint y: 186, endPoint x: 820, endPoint y: 403, distance: 387.2
click at [820, 403] on div "4p Koordinātu plaknē uzzīmē vektoru , kura galapunktu koordinātas ir A (3;1) un…" at bounding box center [847, 500] width 706 height 578
copy div "Koordinātu plaknē uzzīmē vektoru , kura galapunktu koordinātas ir A (3;1) un B …"
click at [955, 276] on div "Koordinātu plaknē uzzīmē vektoru , kura galapunktu koordinātas ir A (3;1) un B …" at bounding box center [847, 321] width 706 height 221
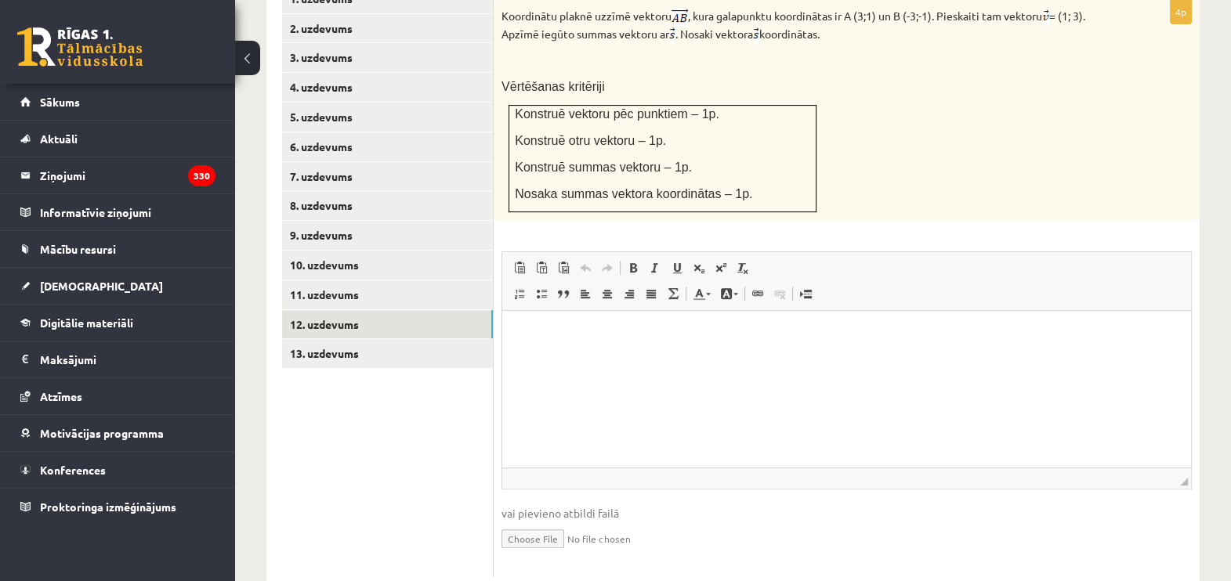
scroll to position [736, 0]
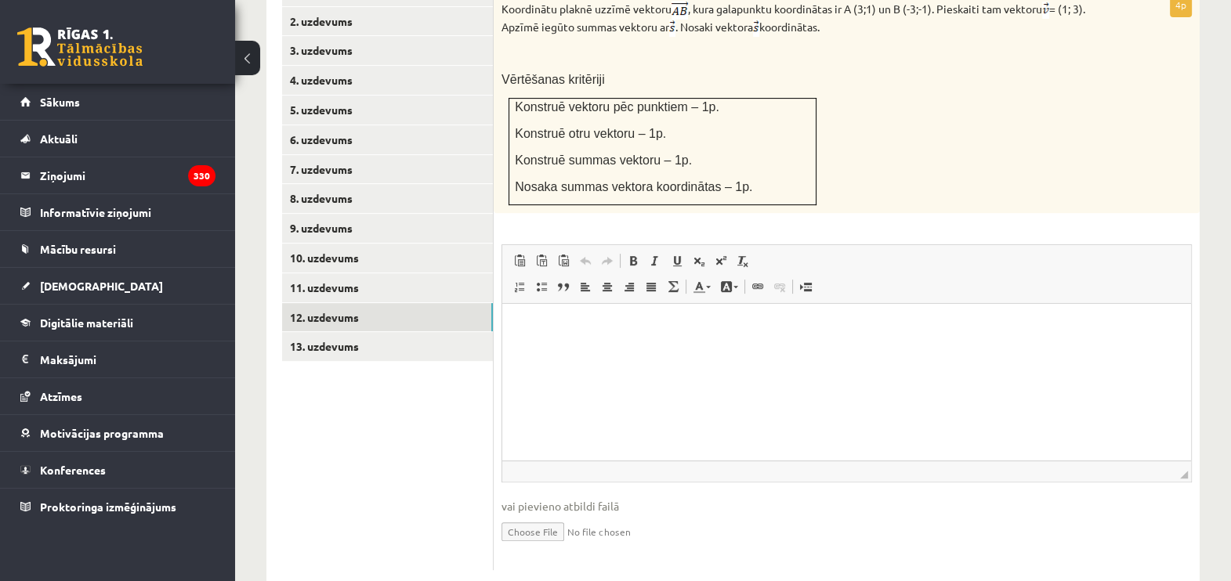
click at [532, 515] on input "file" at bounding box center [846, 531] width 690 height 32
type input "**********"
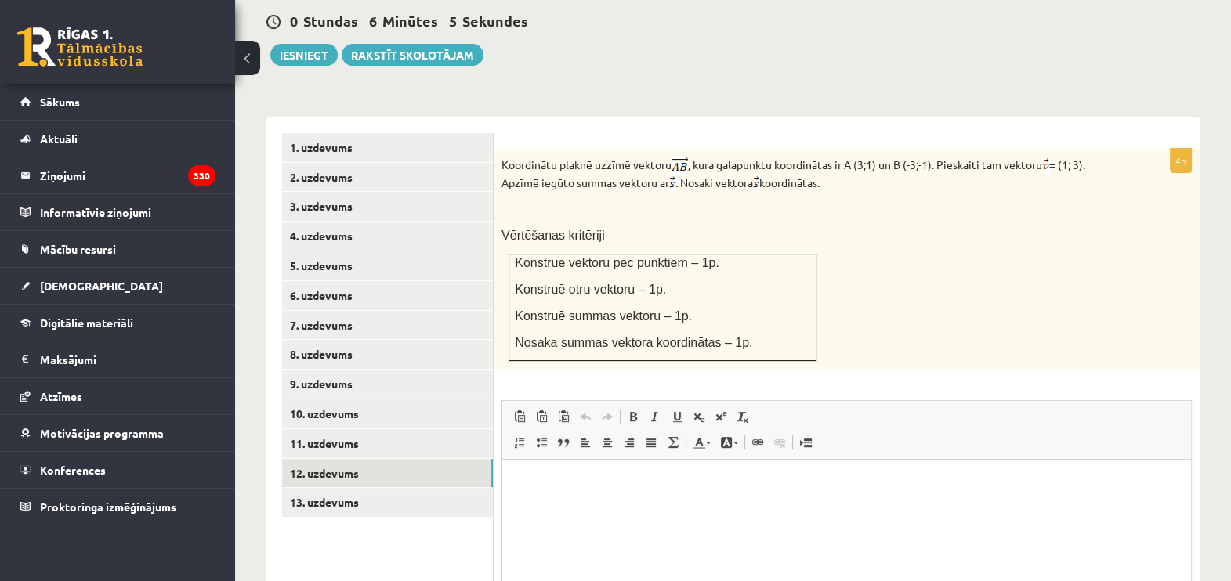
scroll to position [609, 0]
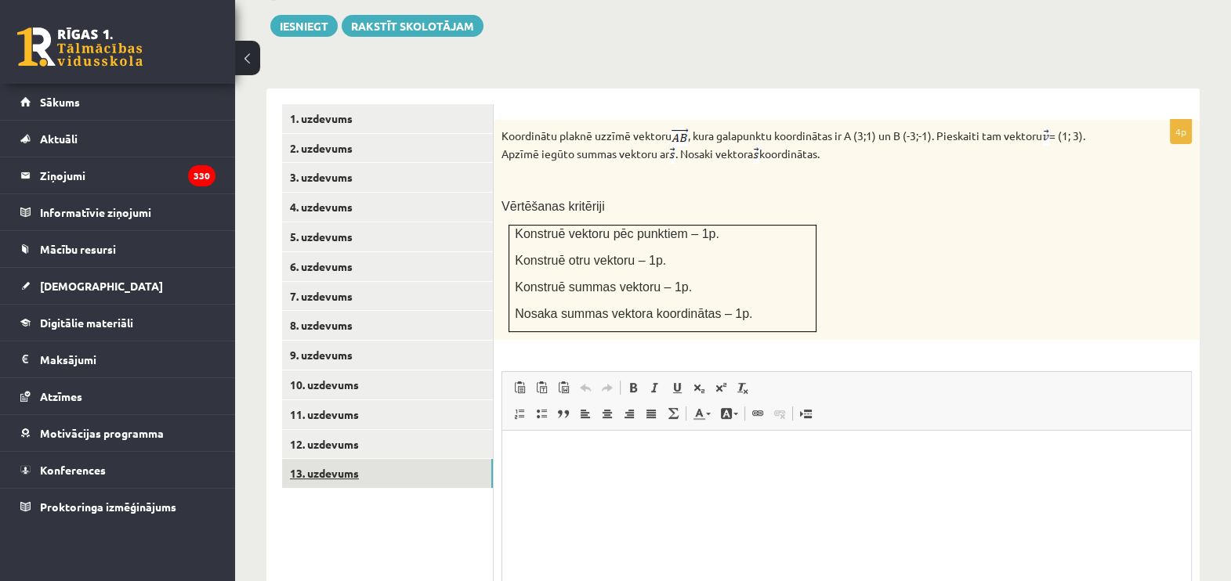
click at [331, 459] on link "13. uzdevums" at bounding box center [387, 473] width 211 height 29
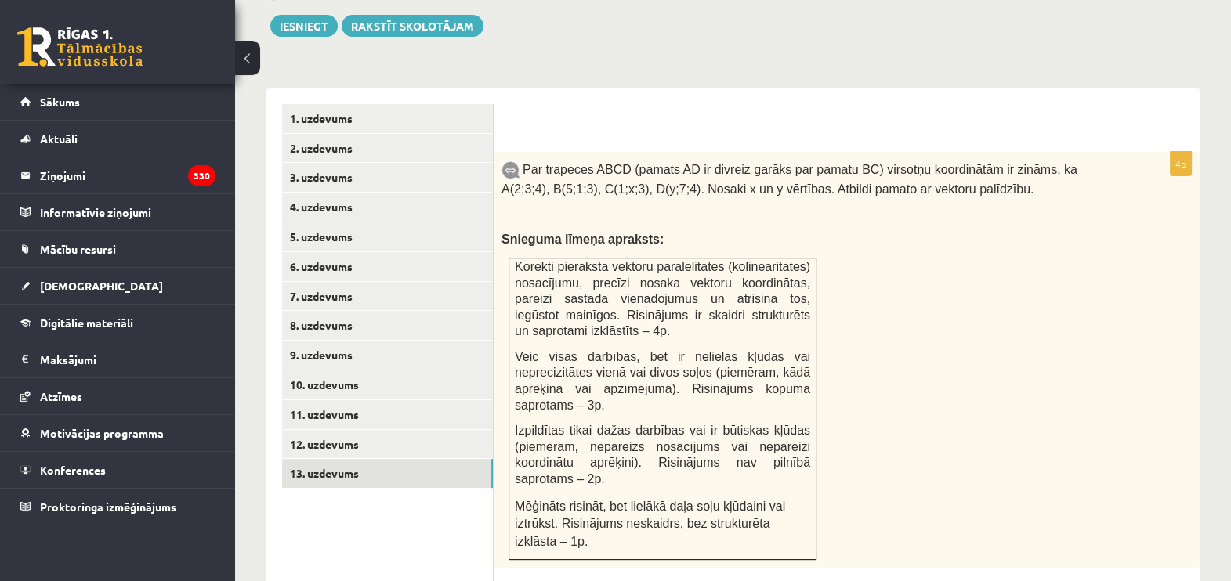
scroll to position [0, 0]
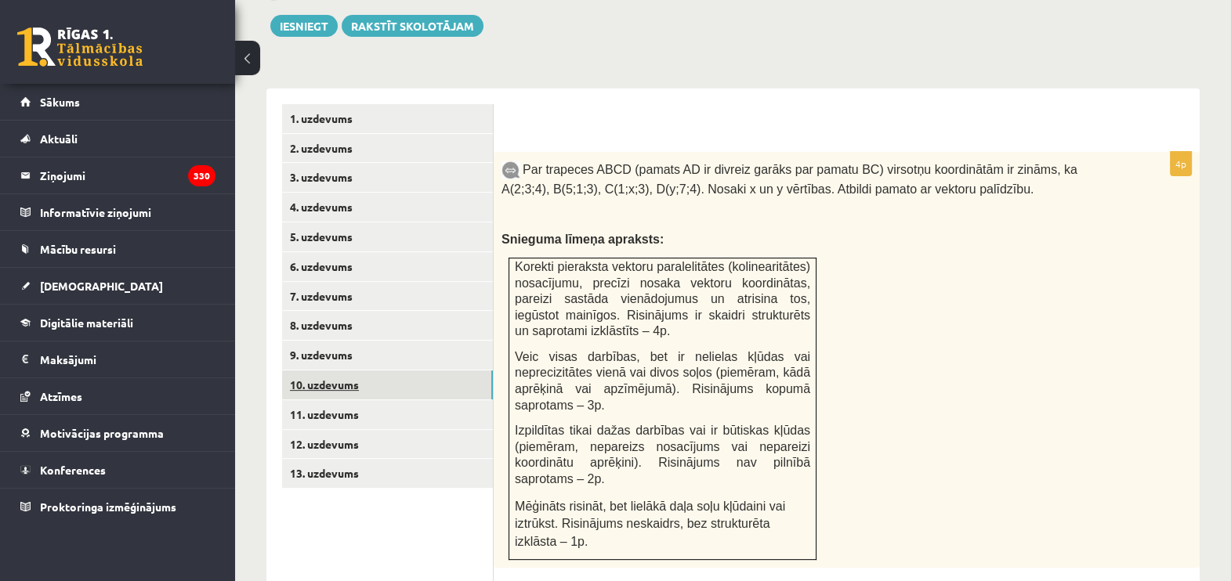
click at [330, 371] on link "10. uzdevums" at bounding box center [387, 385] width 211 height 29
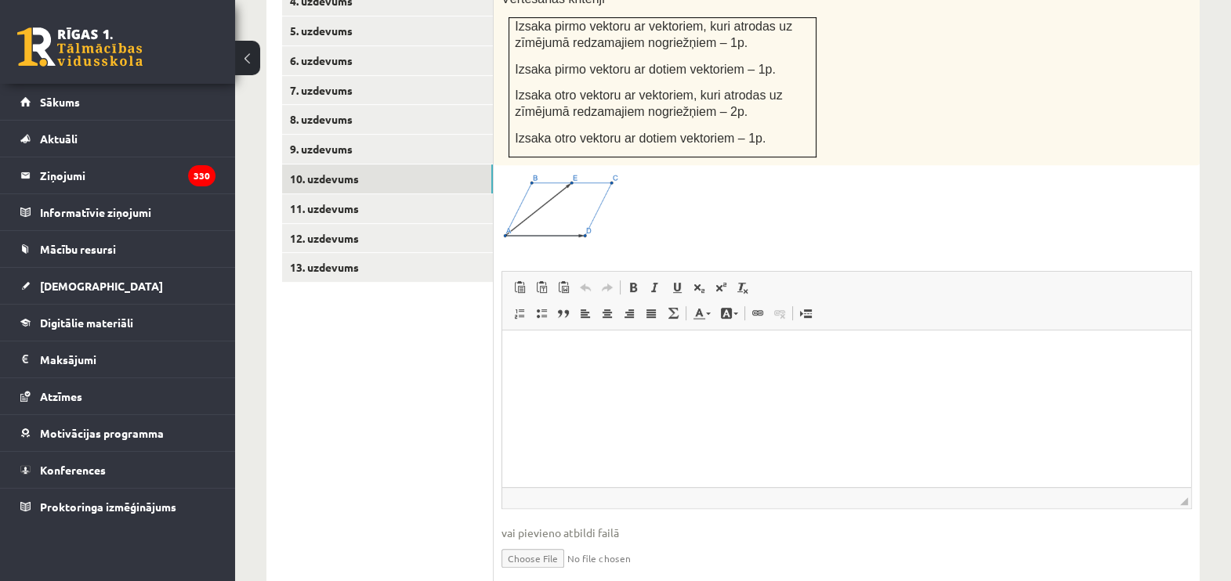
scroll to position [842, 0]
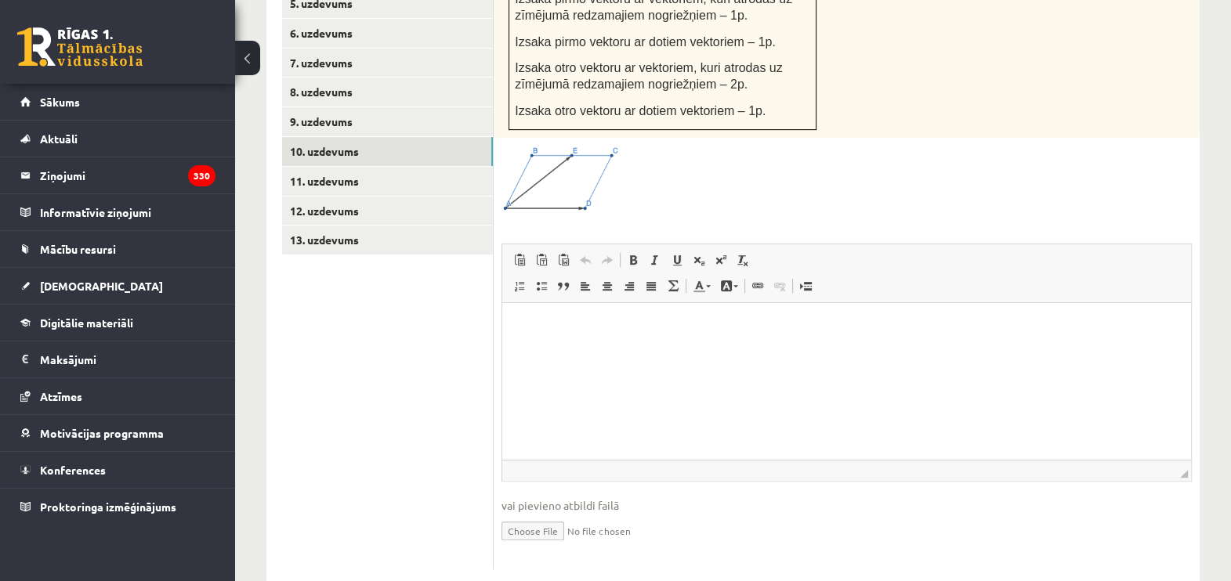
click at [537, 514] on input "file" at bounding box center [846, 530] width 690 height 32
type input "**********"
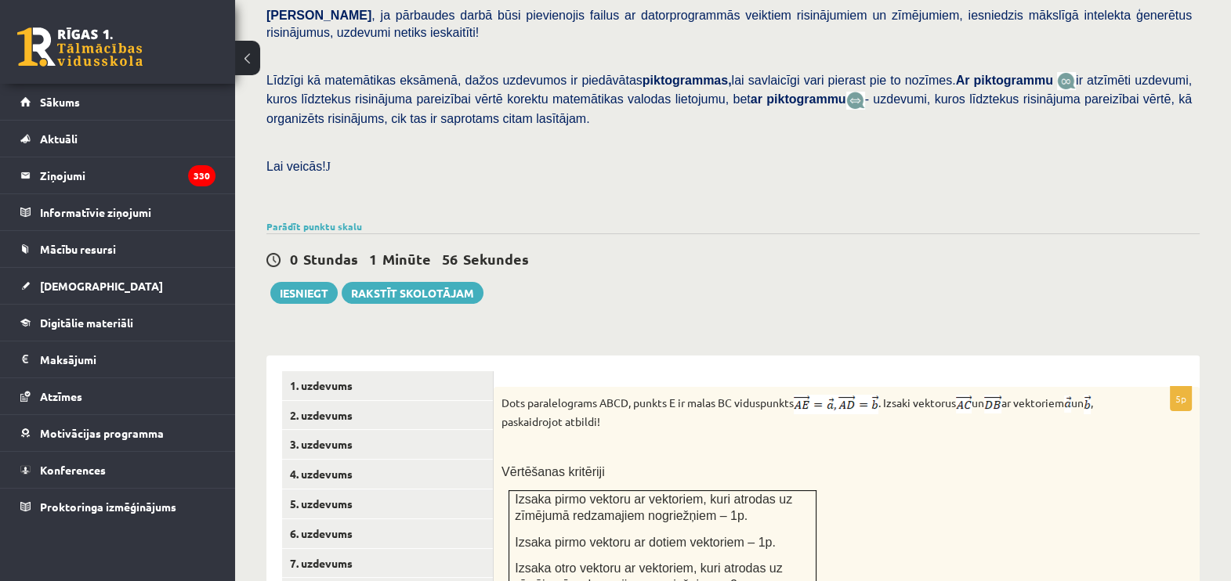
scroll to position [262, 0]
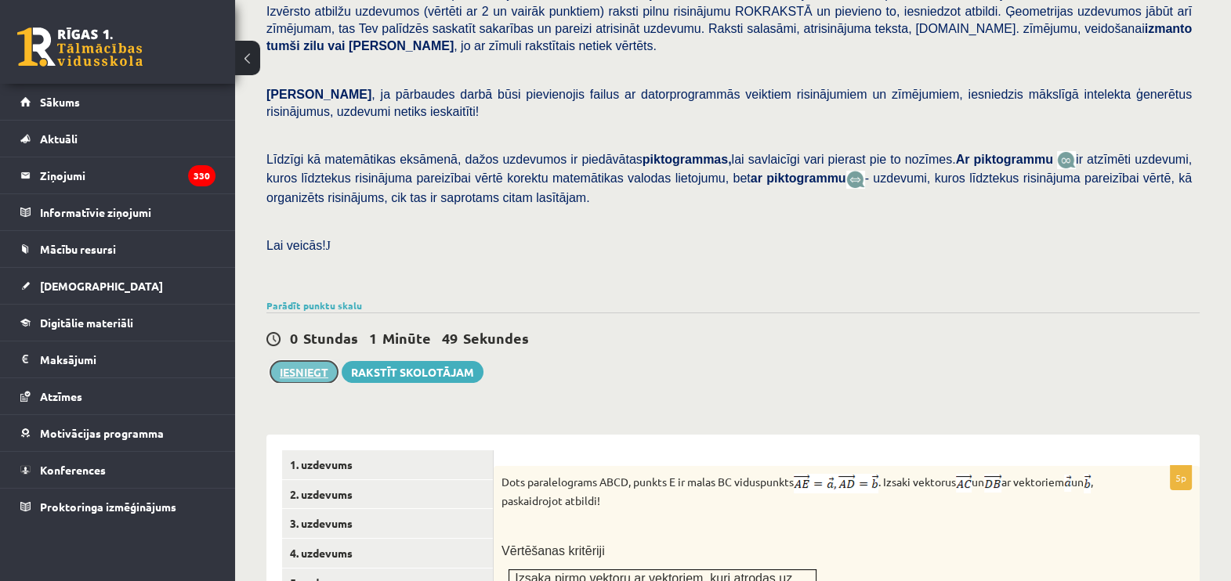
click at [289, 361] on button "Iesniegt" at bounding box center [303, 372] width 67 height 22
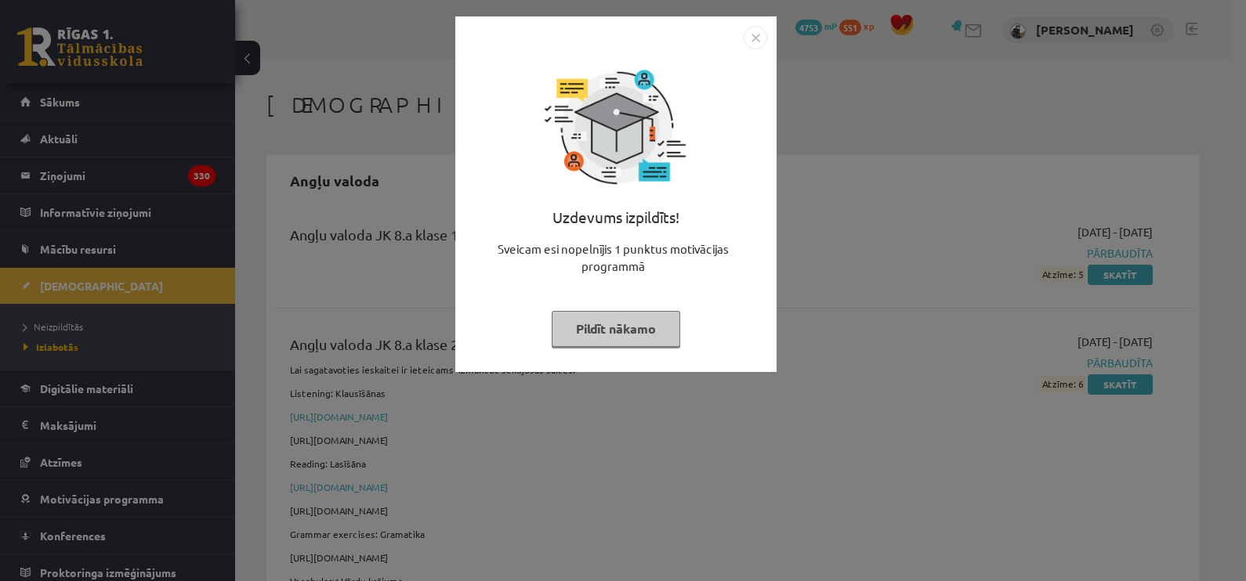
click at [595, 337] on button "Pildīt nākamo" at bounding box center [616, 329] width 128 height 36
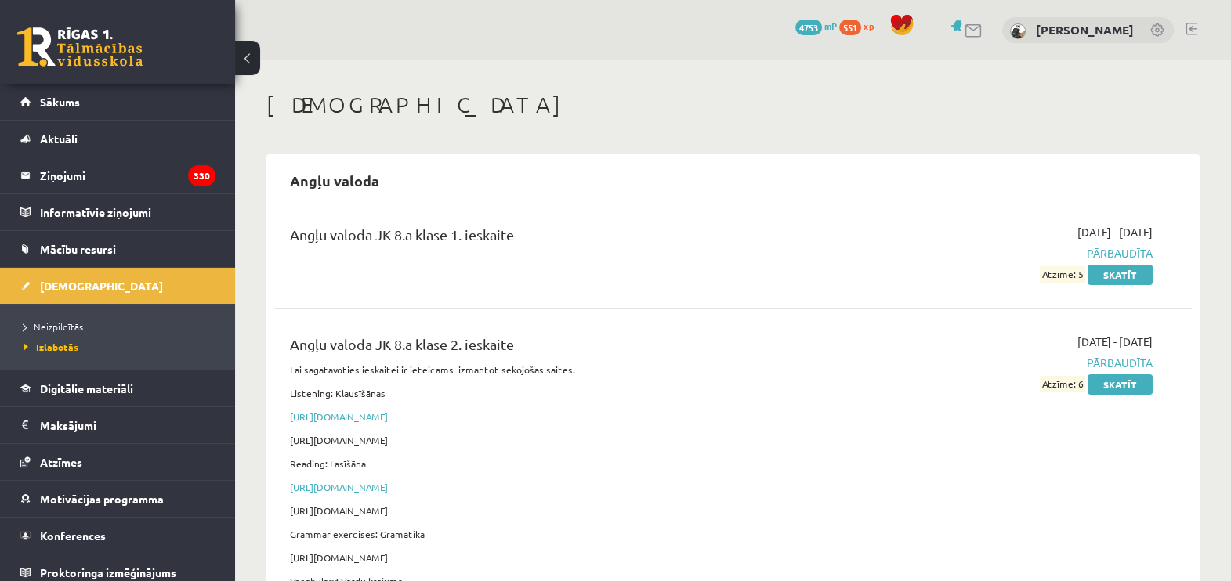
click at [1187, 25] on link at bounding box center [1191, 29] width 12 height 13
